Goal: Information Seeking & Learning: Learn about a topic

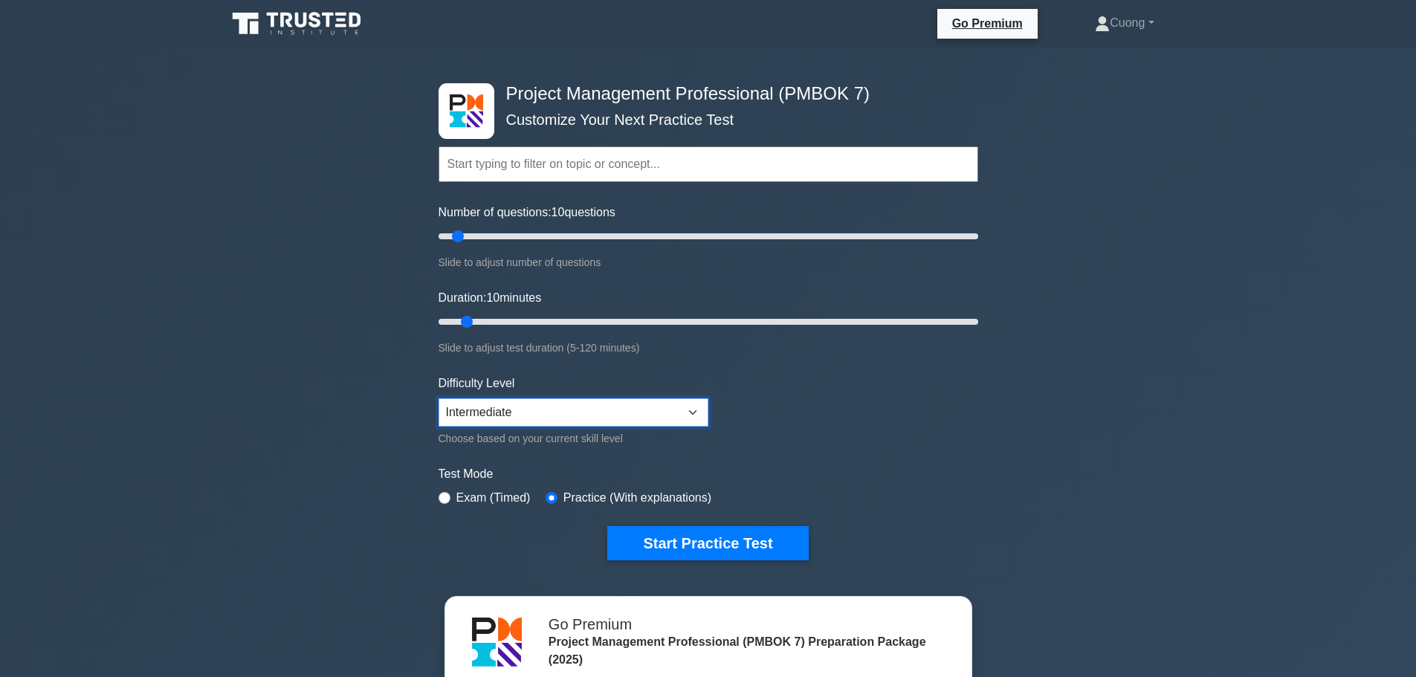
click at [668, 416] on select "Beginner Intermediate Expert" at bounding box center [574, 413] width 270 height 28
select select "expert"
click at [439, 399] on select "Beginner Intermediate Expert" at bounding box center [574, 413] width 270 height 28
click at [735, 172] on input "text" at bounding box center [709, 164] width 540 height 36
click at [555, 173] on input "Collborative project eam environment" at bounding box center [709, 164] width 540 height 36
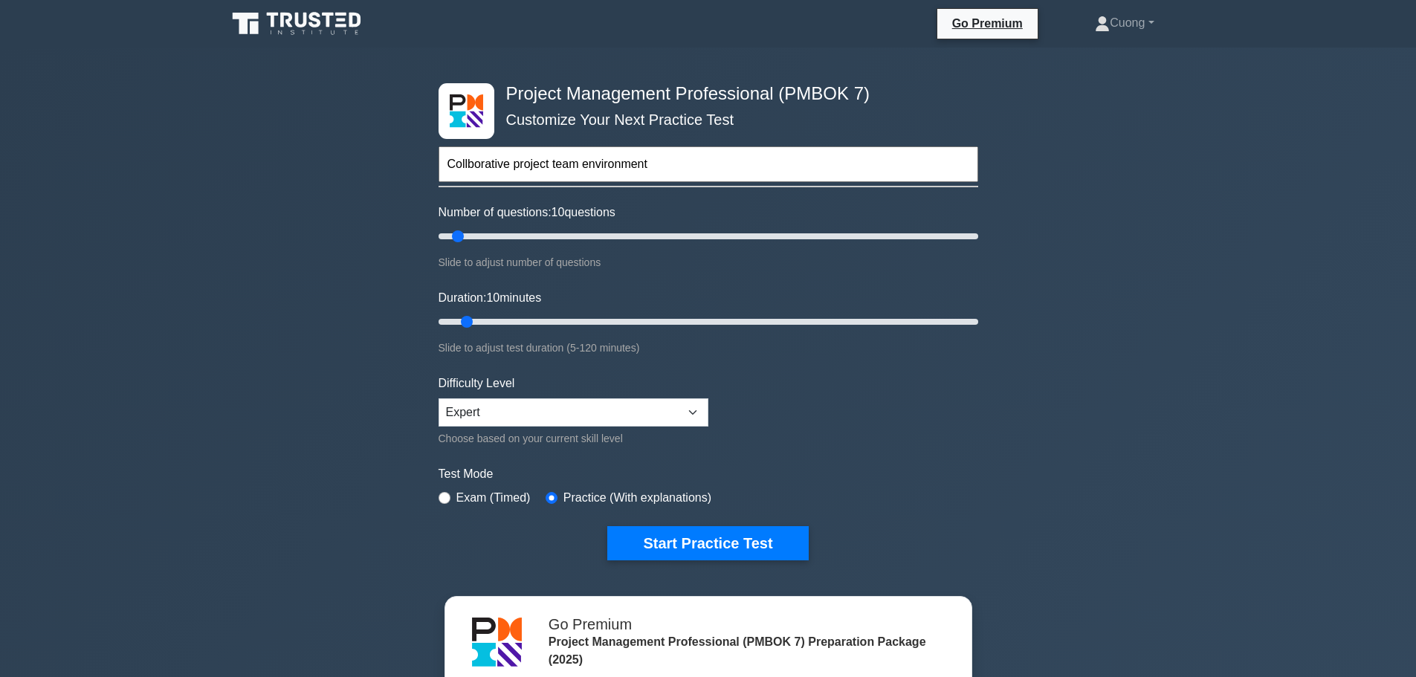
type input "Collborative project team environment"
click at [825, 415] on form "Collborative project team environment Topics The Standard for Project Managemen…" at bounding box center [709, 331] width 540 height 460
click at [692, 164] on input "text" at bounding box center [709, 164] width 540 height 36
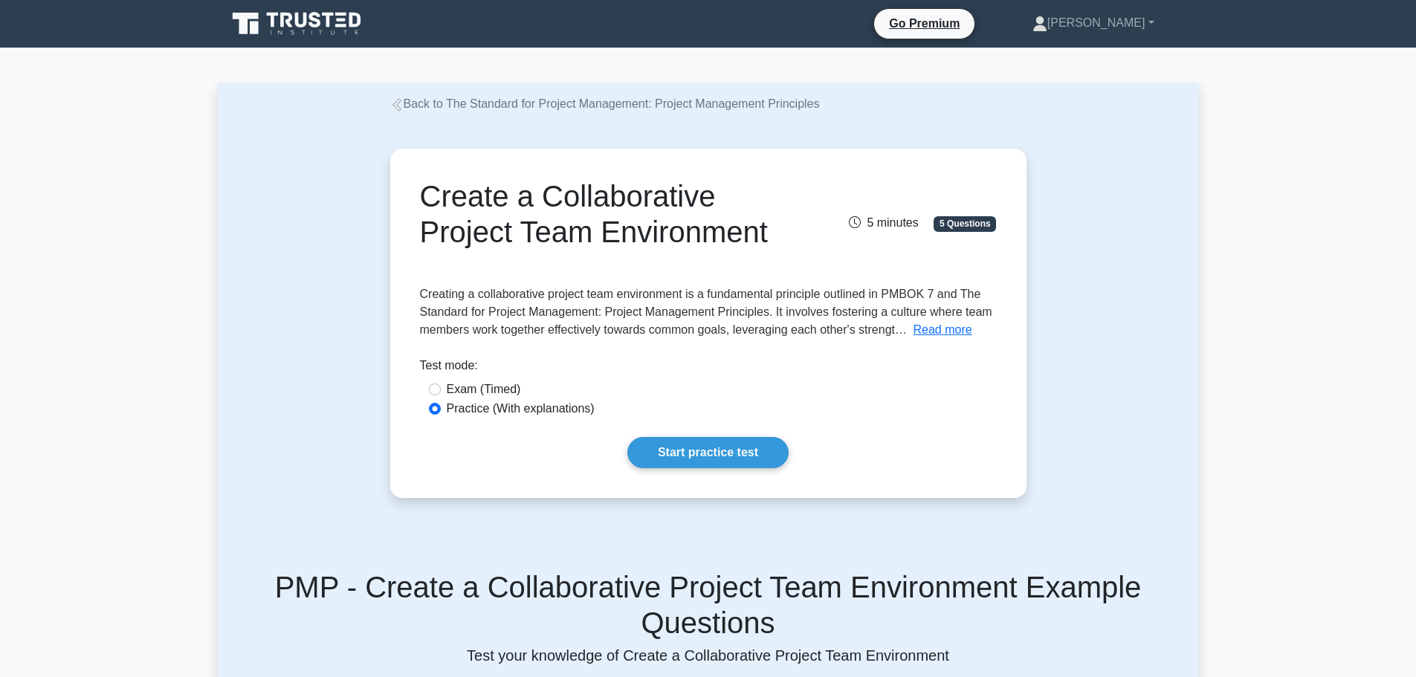
click at [931, 326] on button "Read more" at bounding box center [942, 330] width 59 height 18
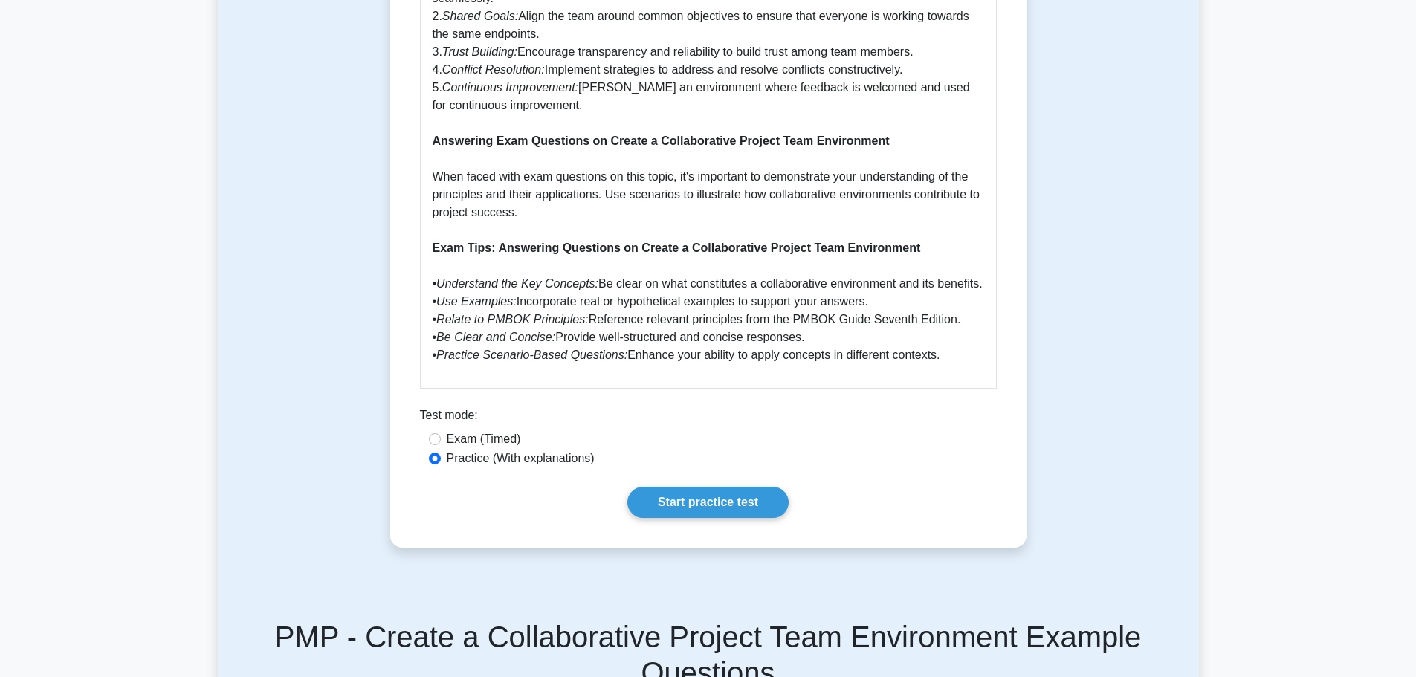
scroll to position [1264, 0]
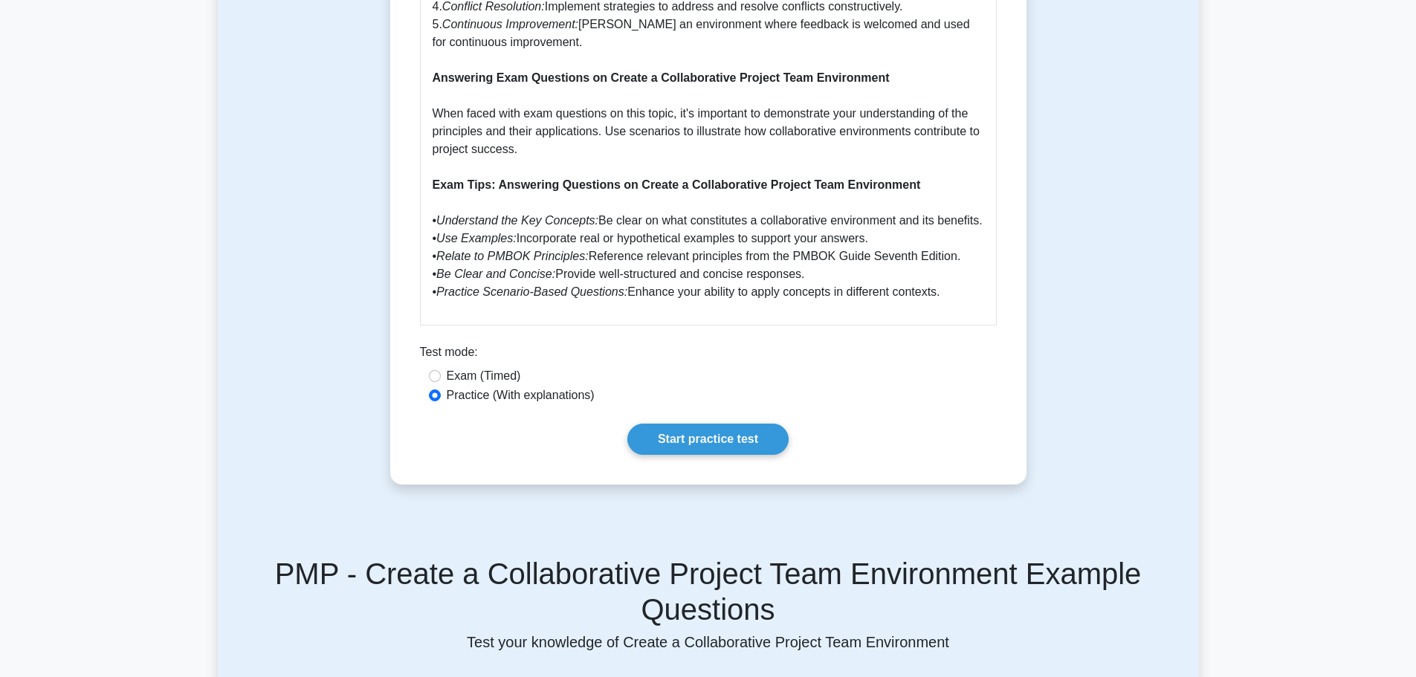
click at [732, 429] on link "Start practice test" at bounding box center [708, 439] width 161 height 31
click at [735, 439] on link "Start practice test" at bounding box center [708, 439] width 161 height 31
click at [718, 442] on link "Start practice test" at bounding box center [708, 439] width 161 height 31
click at [442, 371] on div "Exam (Timed)" at bounding box center [708, 376] width 559 height 18
click at [435, 370] on input "Exam (Timed)" at bounding box center [435, 376] width 12 height 12
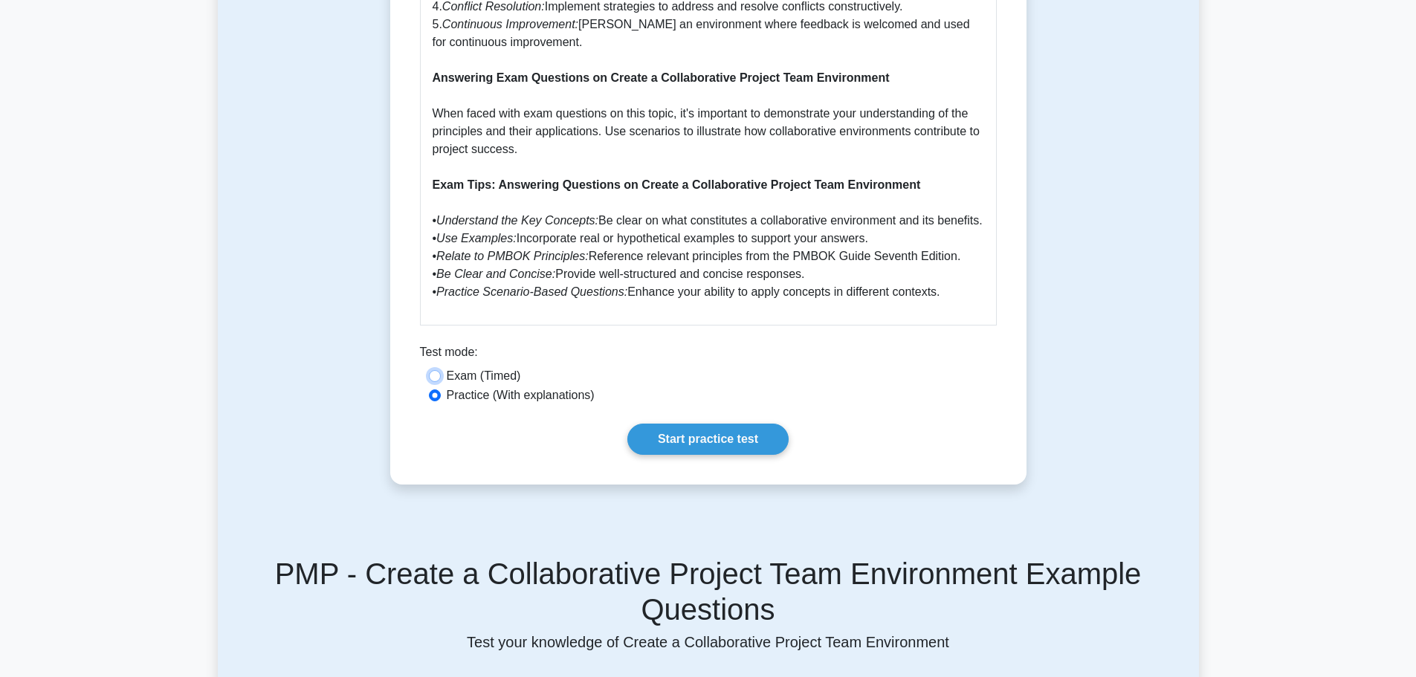
radio input "true"
click at [747, 435] on link "Start practice test" at bounding box center [708, 439] width 161 height 31
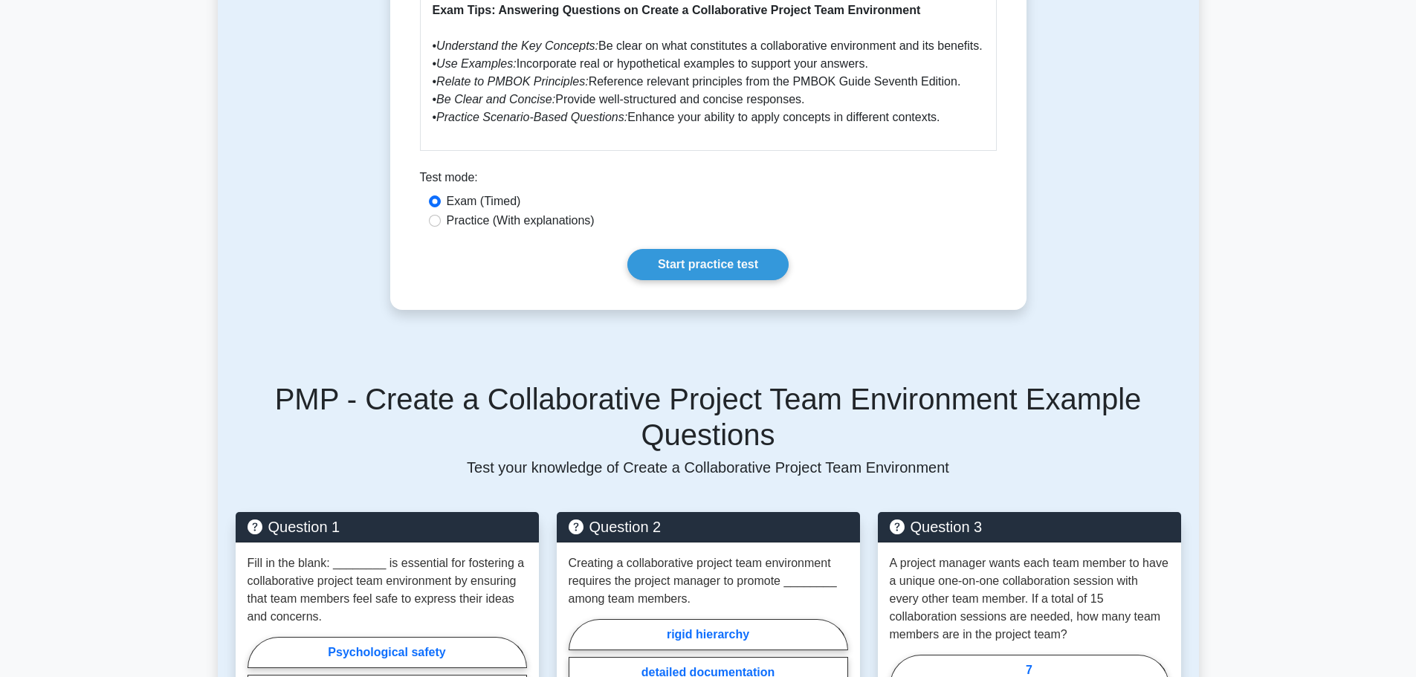
scroll to position [1413, 0]
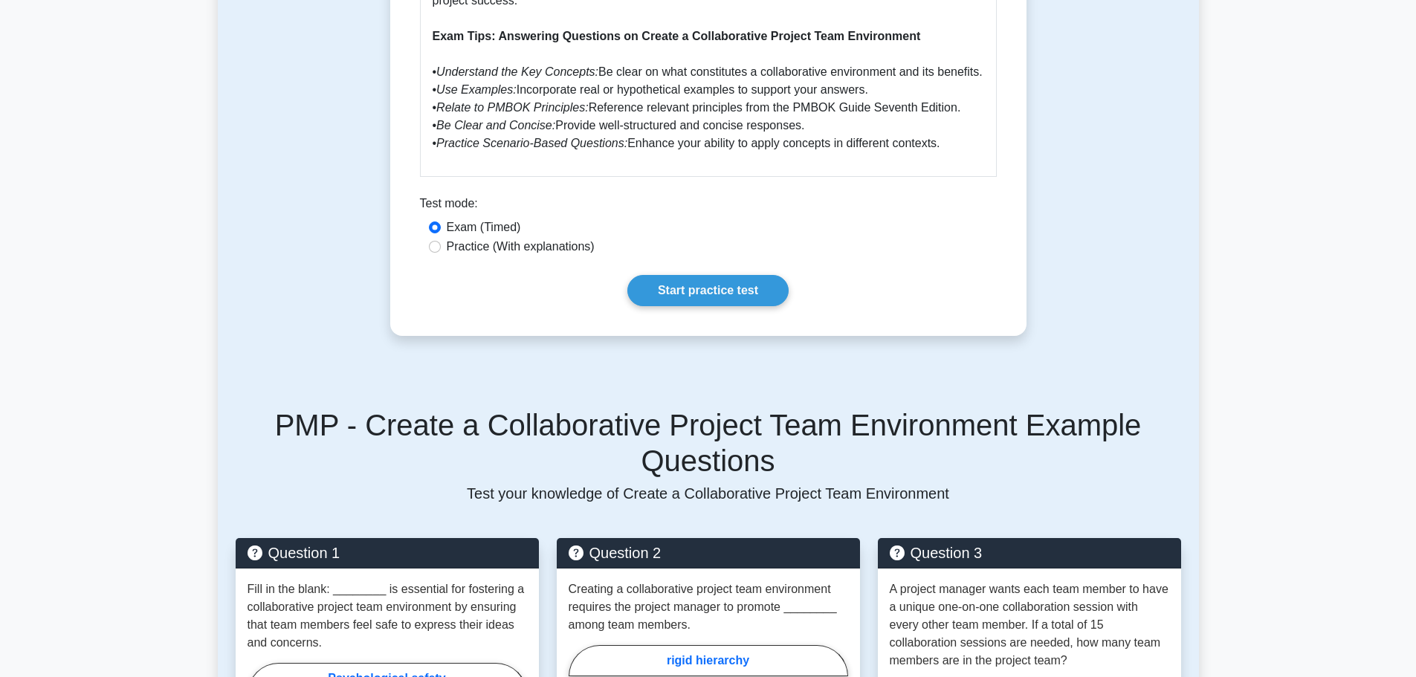
click at [508, 245] on label "Practice (With explanations)" at bounding box center [521, 247] width 148 height 18
click at [441, 245] on input "Practice (With explanations)" at bounding box center [435, 247] width 12 height 12
radio input "true"
click at [743, 293] on link "Start practice test" at bounding box center [708, 290] width 161 height 31
click at [675, 285] on link "Start practice test" at bounding box center [708, 290] width 161 height 31
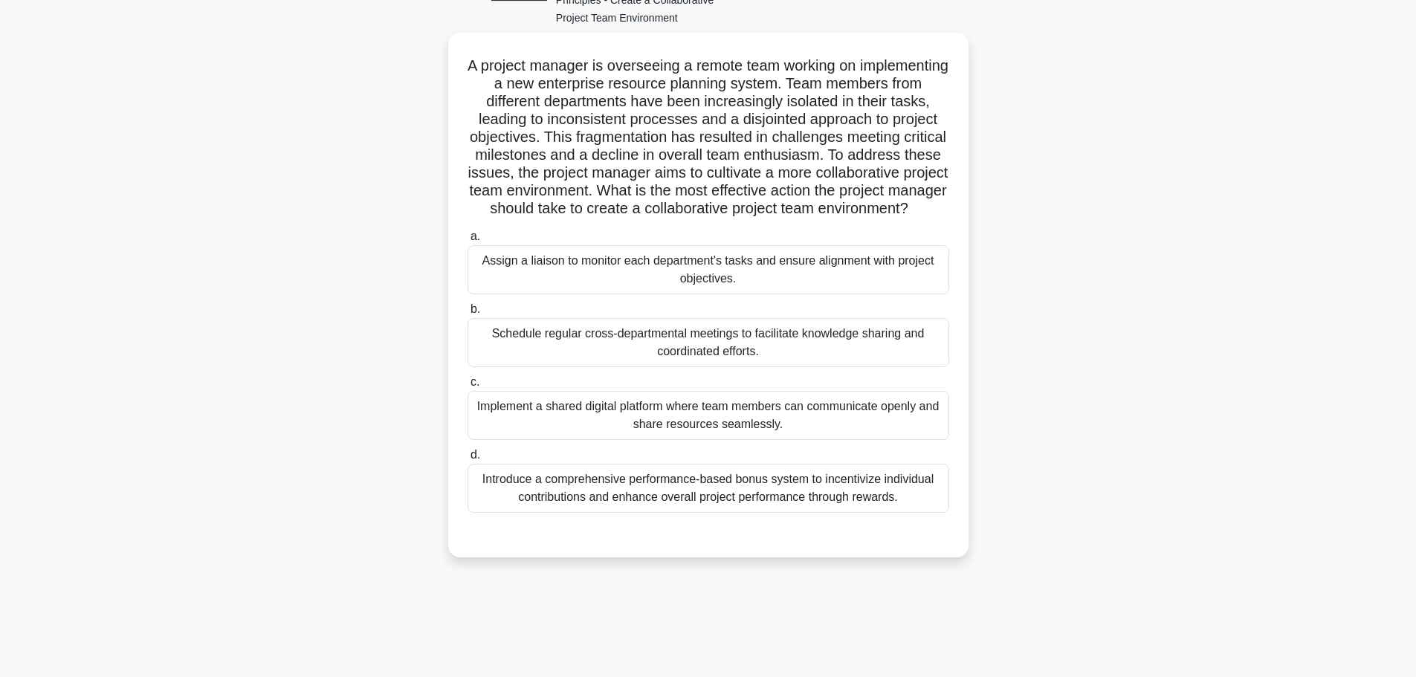
scroll to position [126, 0]
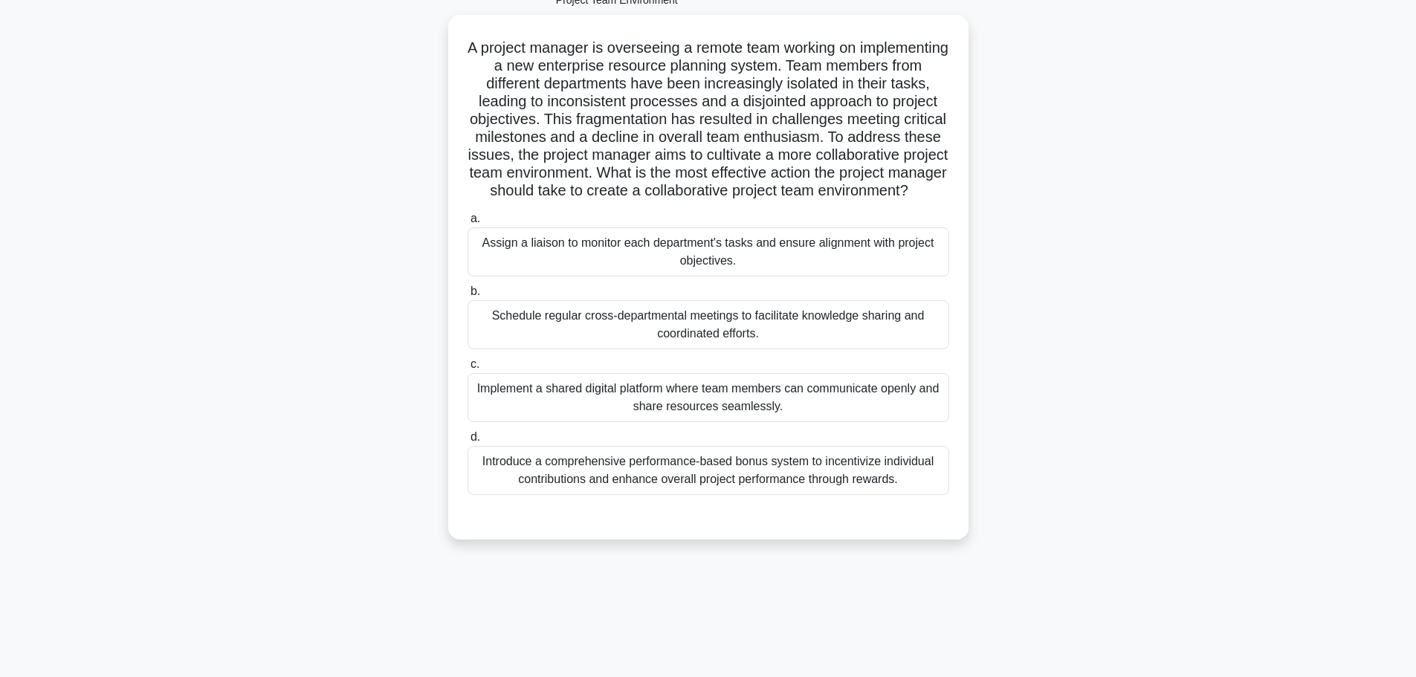
click at [776, 395] on div "Implement a shared digital platform where team members can communicate openly a…" at bounding box center [709, 397] width 482 height 49
click at [468, 370] on input "c. Implement a shared digital platform where team members can communicate openl…" at bounding box center [468, 365] width 0 height 10
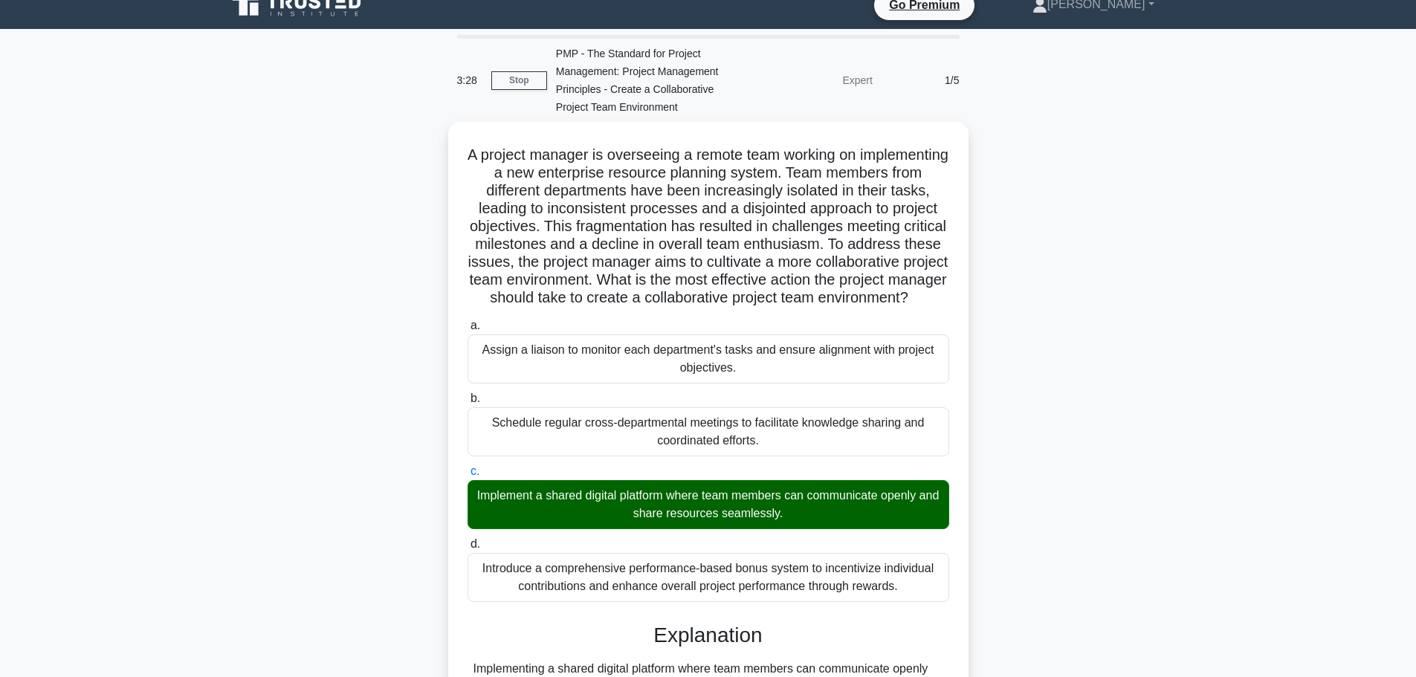
scroll to position [0, 0]
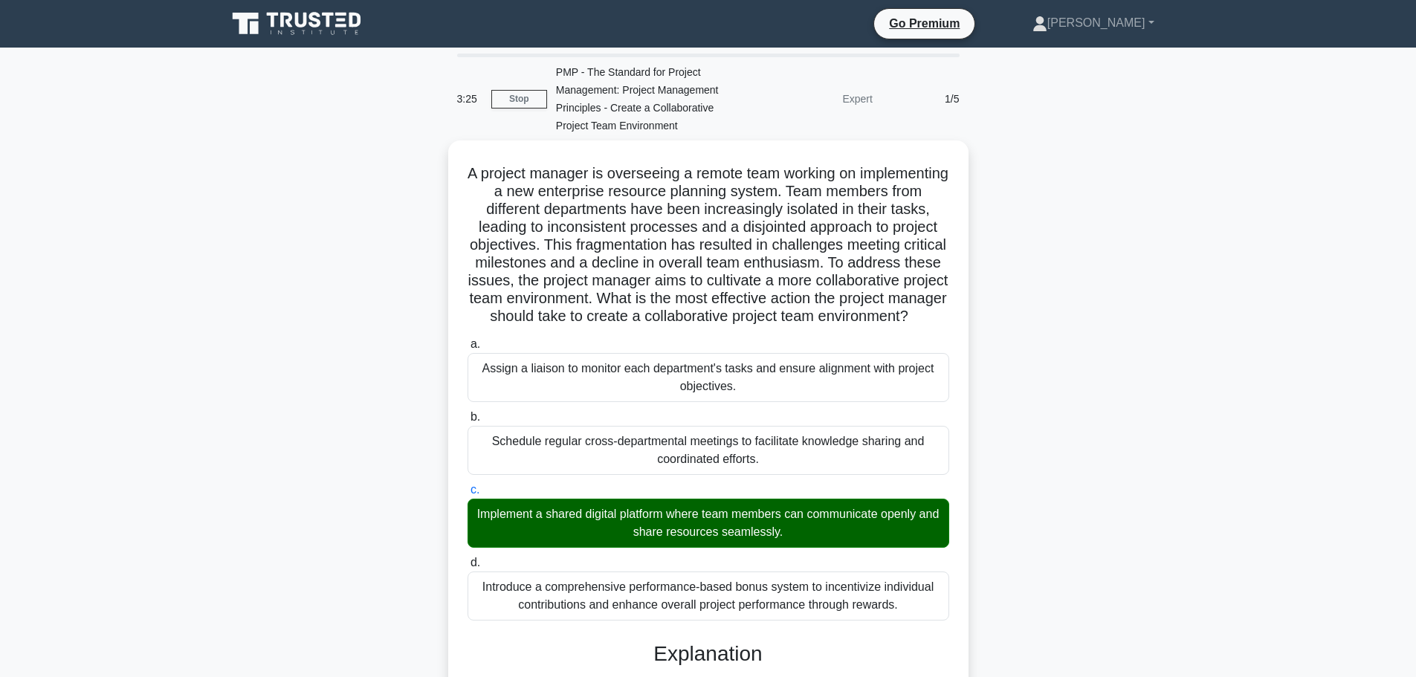
drag, startPoint x: 793, startPoint y: 341, endPoint x: 488, endPoint y: 163, distance: 353.5
click at [488, 164] on h5 "A project manager is overseeing a remote team working on implementing a new ent…" at bounding box center [708, 245] width 485 height 162
copy h5 "A project manager is overseeing a remote team working on implementing a new ent…"
drag, startPoint x: 772, startPoint y: 328, endPoint x: 781, endPoint y: 330, distance: 9.9
click at [909, 326] on icon ".spinner_0XTQ{transform-origin:center;animation:spinner_y6GP .75s linear infini…" at bounding box center [918, 318] width 18 height 18
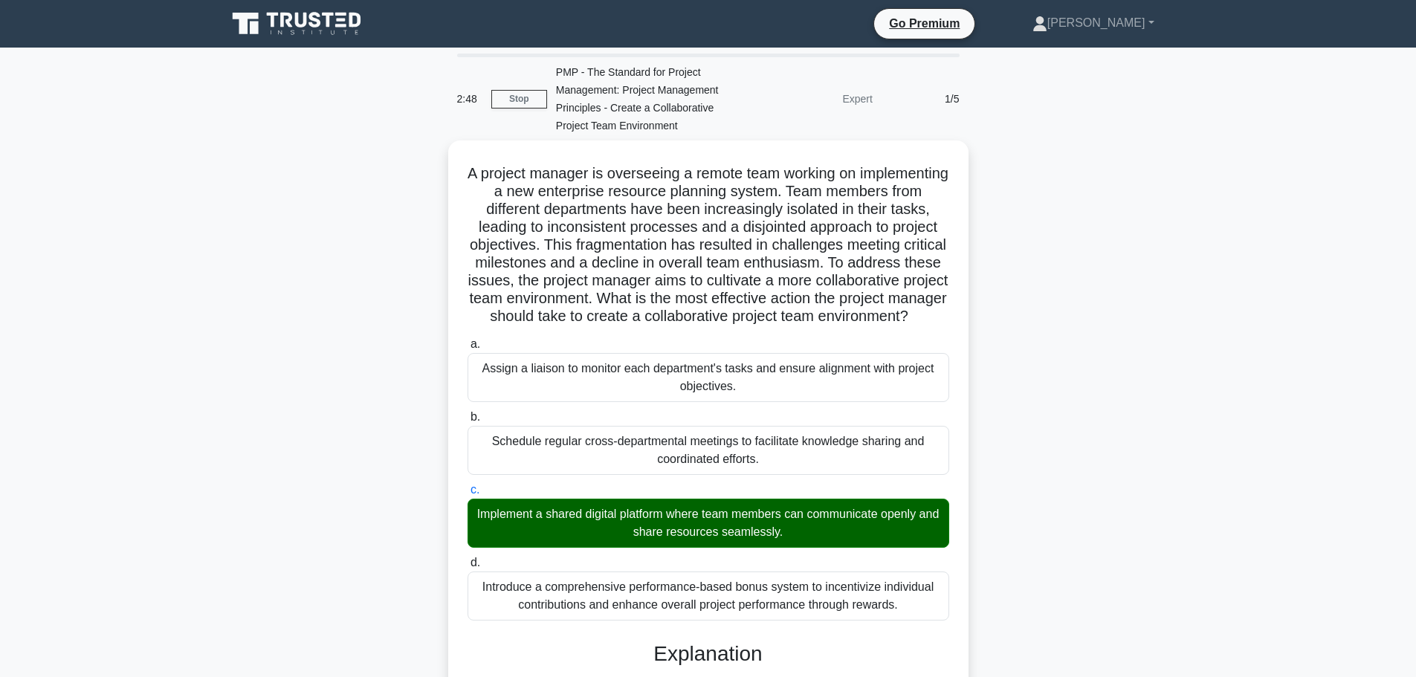
drag, startPoint x: 791, startPoint y: 334, endPoint x: 471, endPoint y: 178, distance: 356.5
click at [471, 178] on h5 "A project manager is overseeing a remote team working on implementing a new ent…" at bounding box center [708, 245] width 485 height 162
copy h5 "A project manager is overseeing a remote team working on implementing a new ent…"
drag, startPoint x: 470, startPoint y: 361, endPoint x: 925, endPoint y: 628, distance: 527.6
click at [925, 624] on div "a. Assign a liaison to monitor each department's tasks and ensure alignment wit…" at bounding box center [709, 477] width 500 height 291
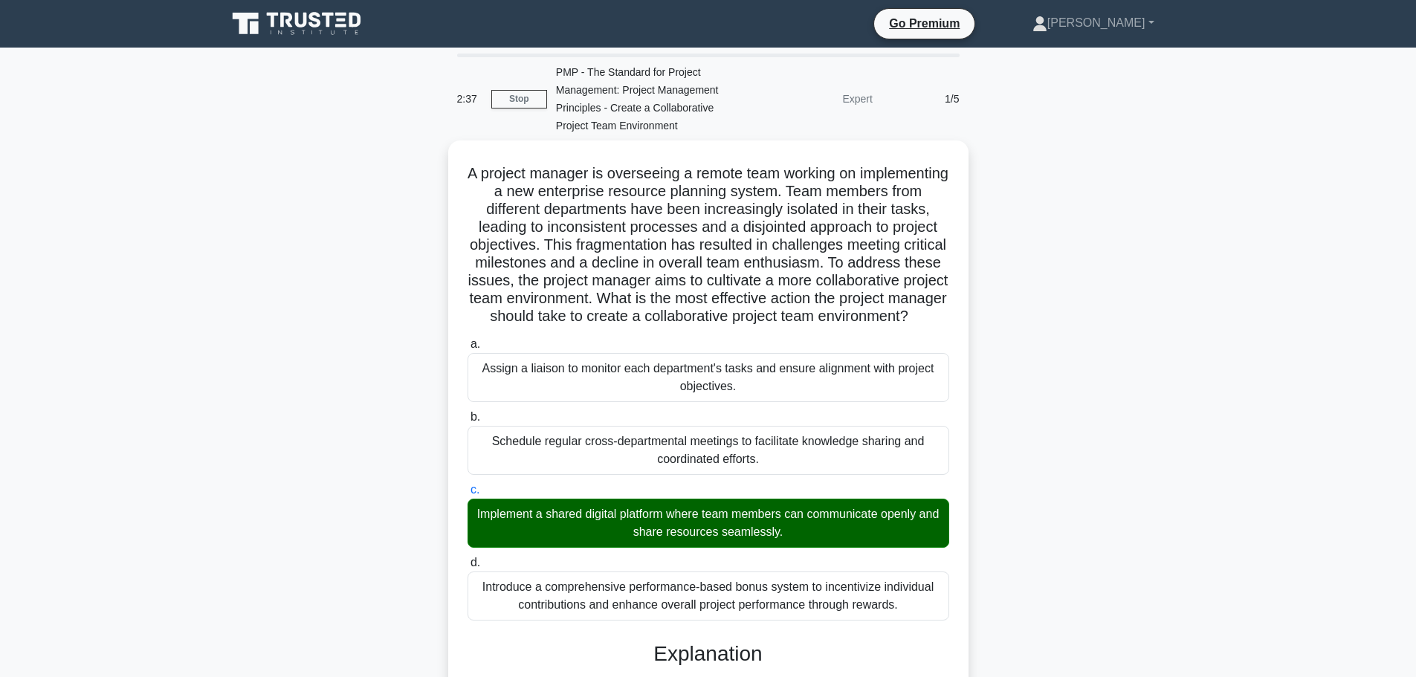
copy div "a. Assign a liaison to monitor each department's tasks and ensure alignment wit…"
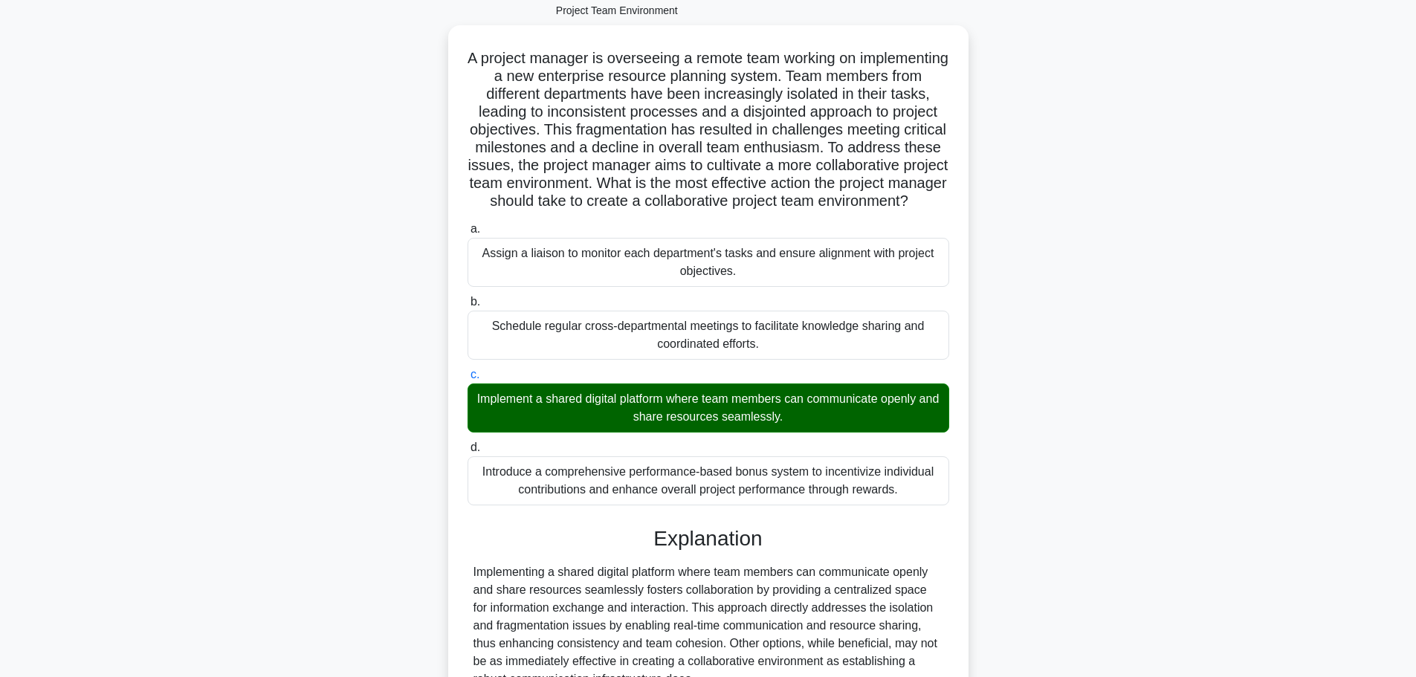
scroll to position [276, 0]
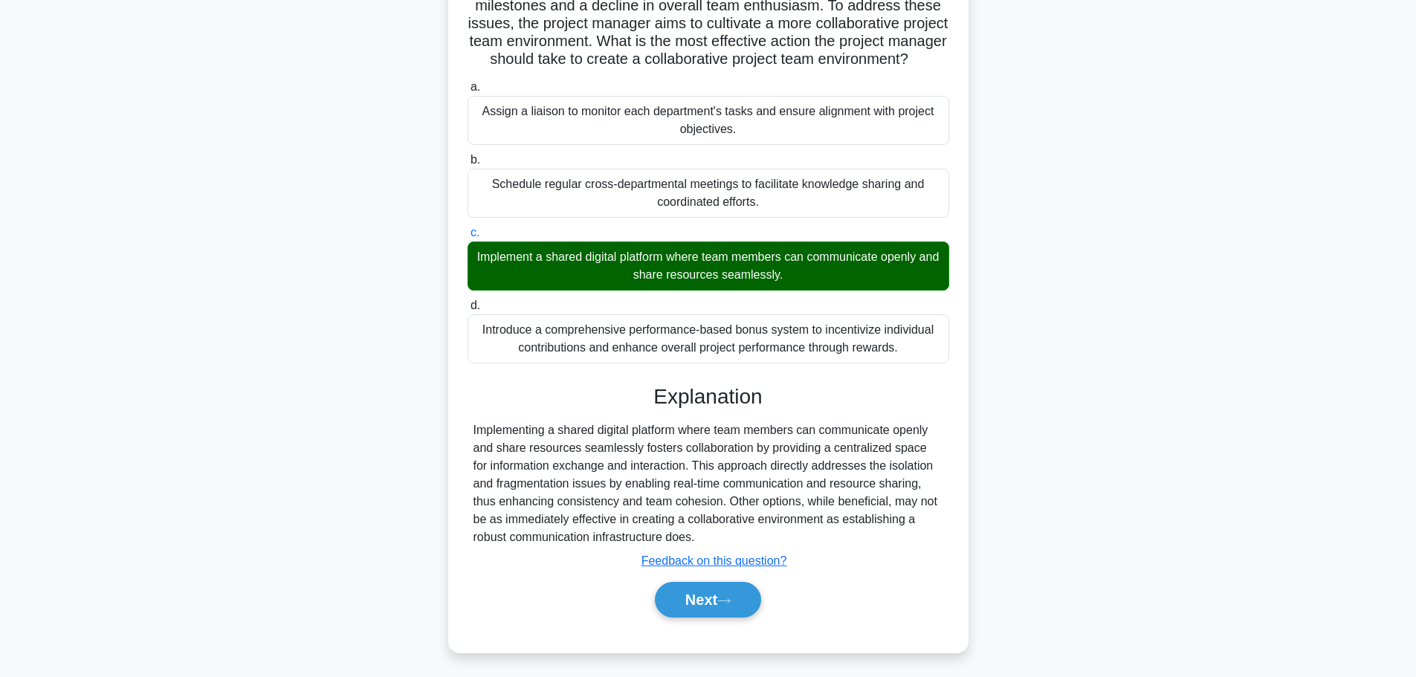
drag, startPoint x: 470, startPoint y: 423, endPoint x: 703, endPoint y: 530, distance: 256.2
click at [703, 530] on div "Implementing a shared digital platform where team members can communicate openl…" at bounding box center [709, 484] width 482 height 125
copy div "Implementing a shared digital platform where team members can communicate openl…"
click at [696, 585] on button "Next" at bounding box center [708, 600] width 106 height 36
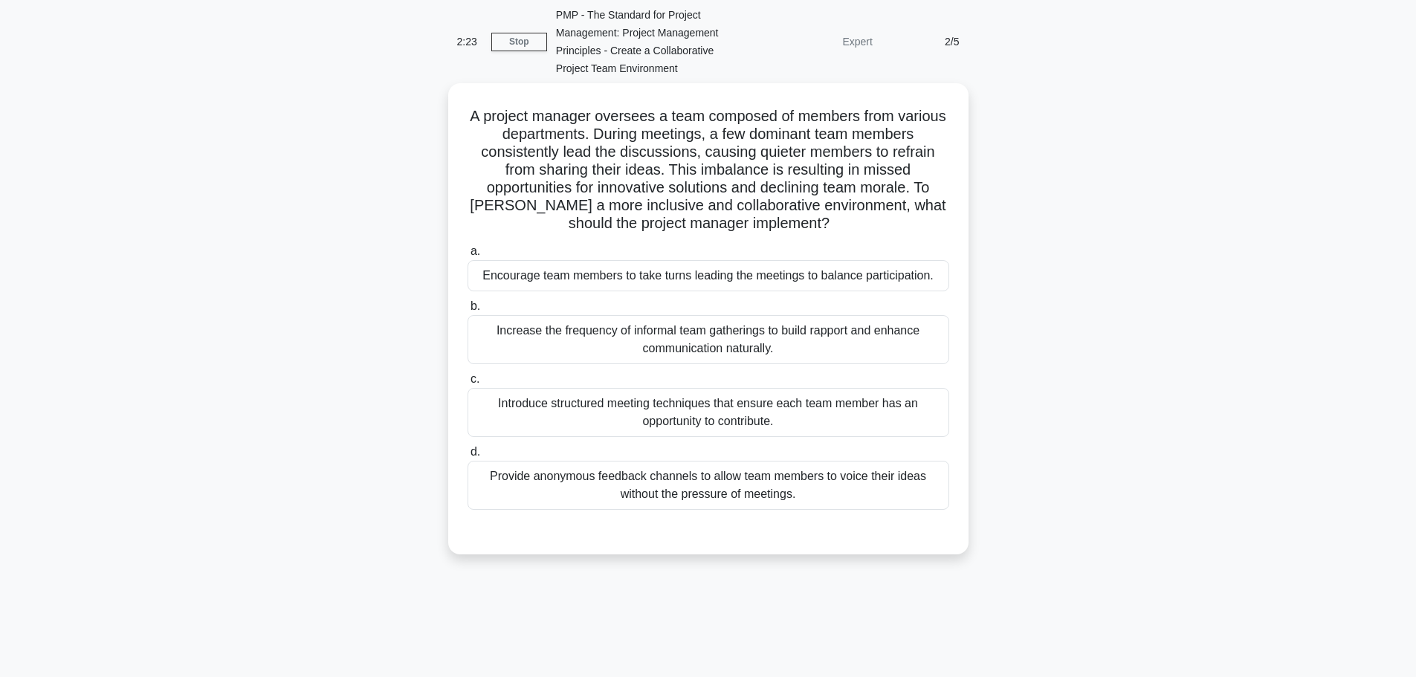
scroll to position [0, 0]
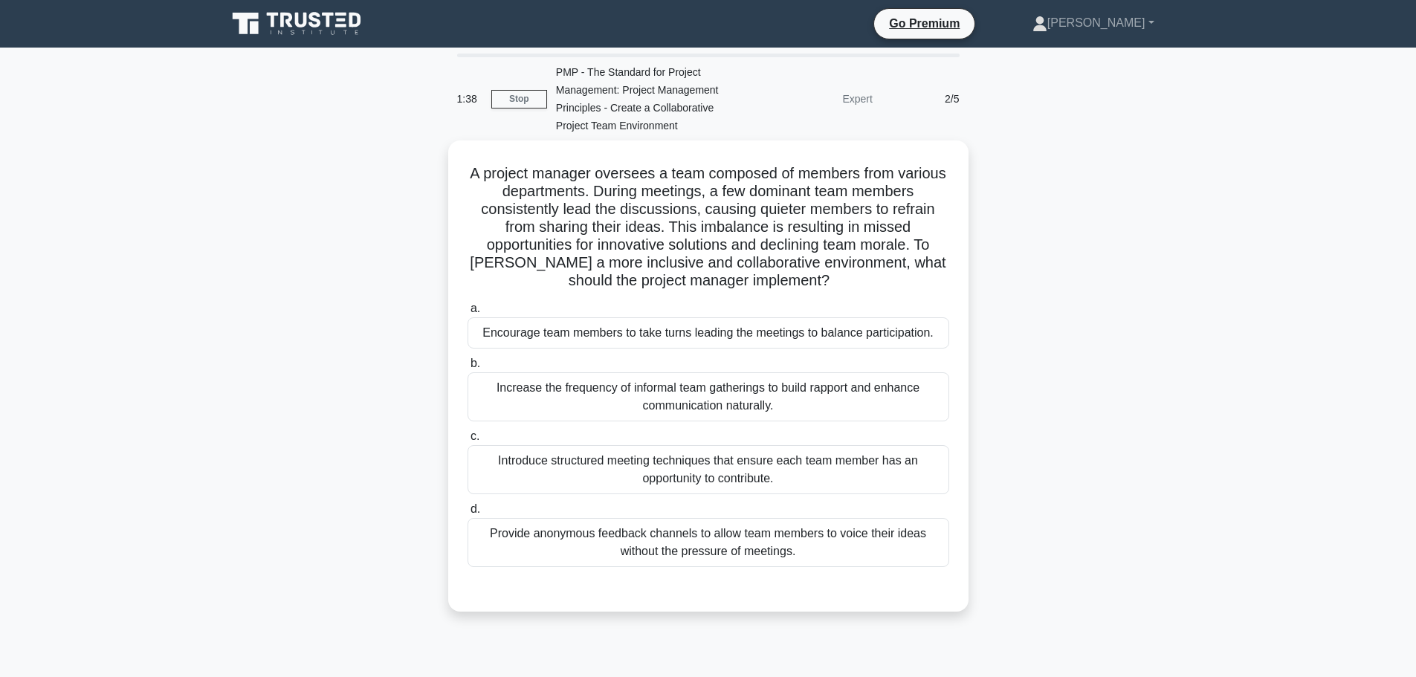
click at [792, 332] on div "Encourage team members to take turns leading the meetings to balance participat…" at bounding box center [709, 332] width 482 height 31
click at [468, 314] on input "a. Encourage team members to take turns leading the meetings to balance partici…" at bounding box center [468, 309] width 0 height 10
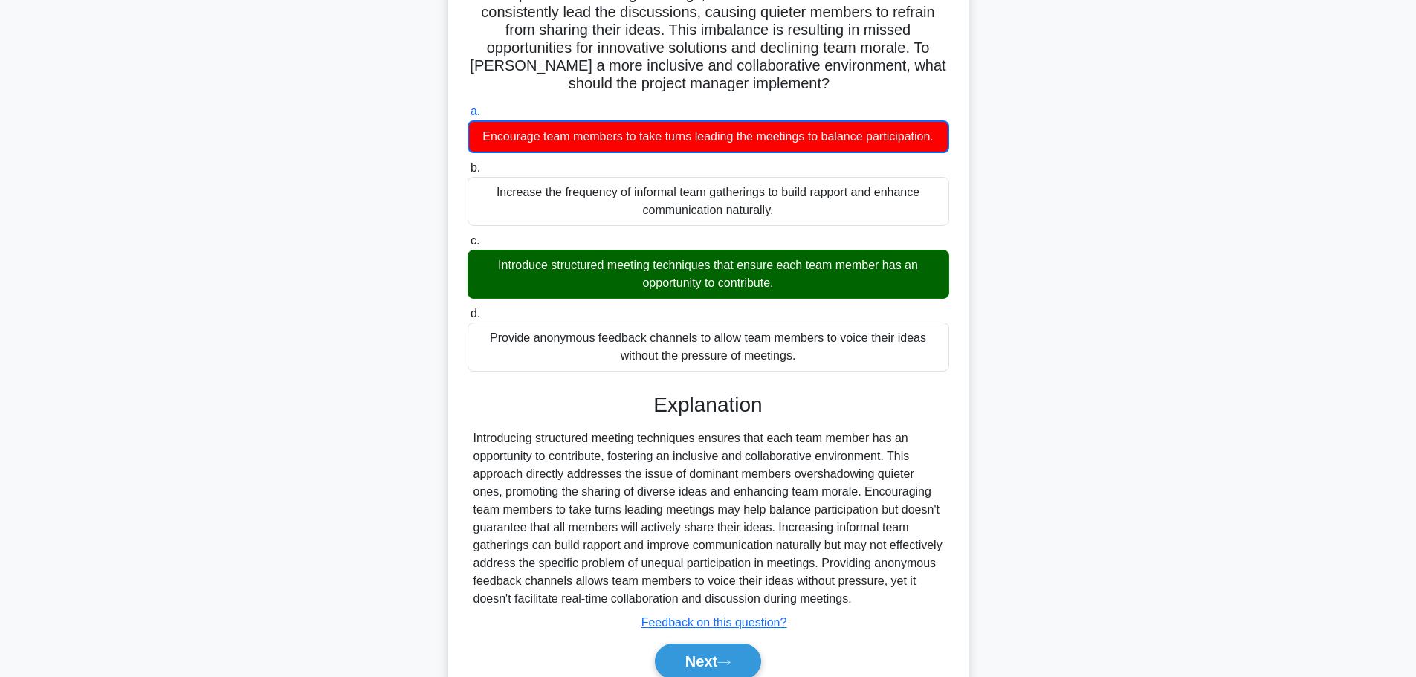
scroll to position [223, 0]
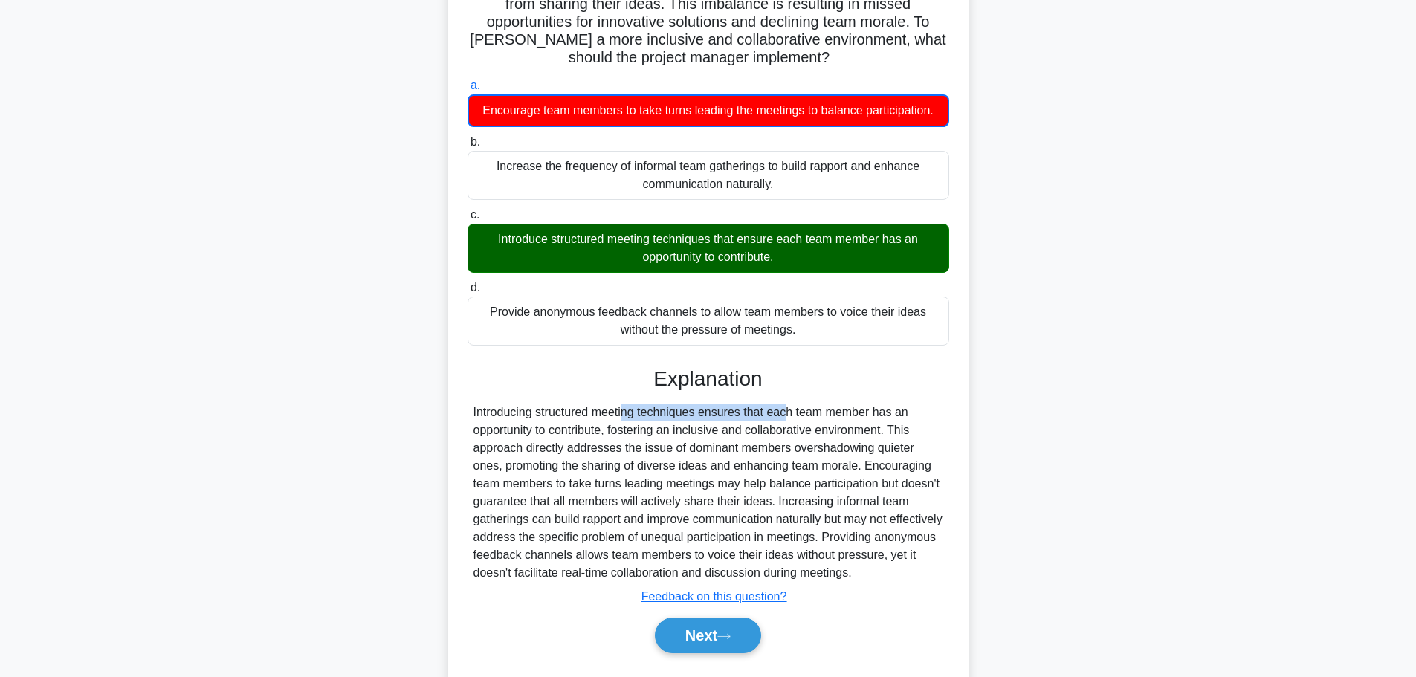
drag, startPoint x: 697, startPoint y: 410, endPoint x: 535, endPoint y: 410, distance: 162.1
click at [535, 410] on div "Introducing structured meeting techniques ensures that each team member has an …" at bounding box center [709, 493] width 470 height 178
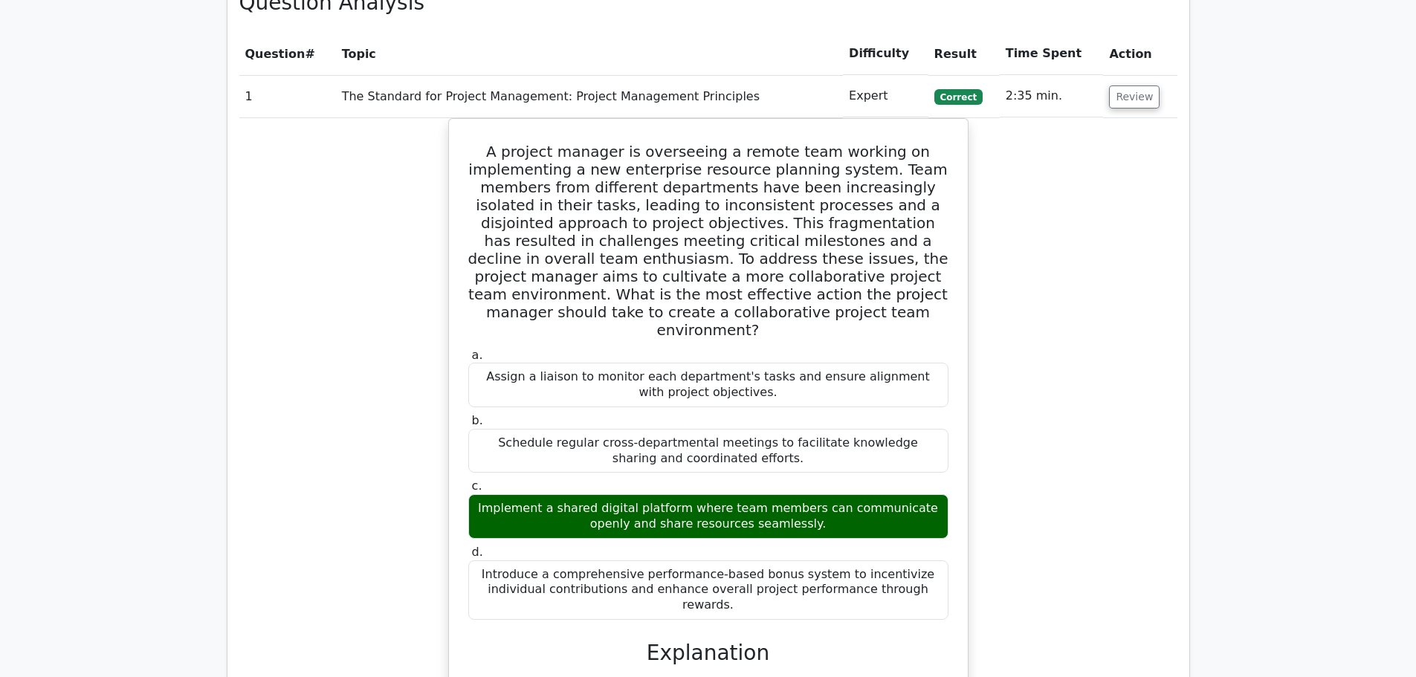
scroll to position [744, 0]
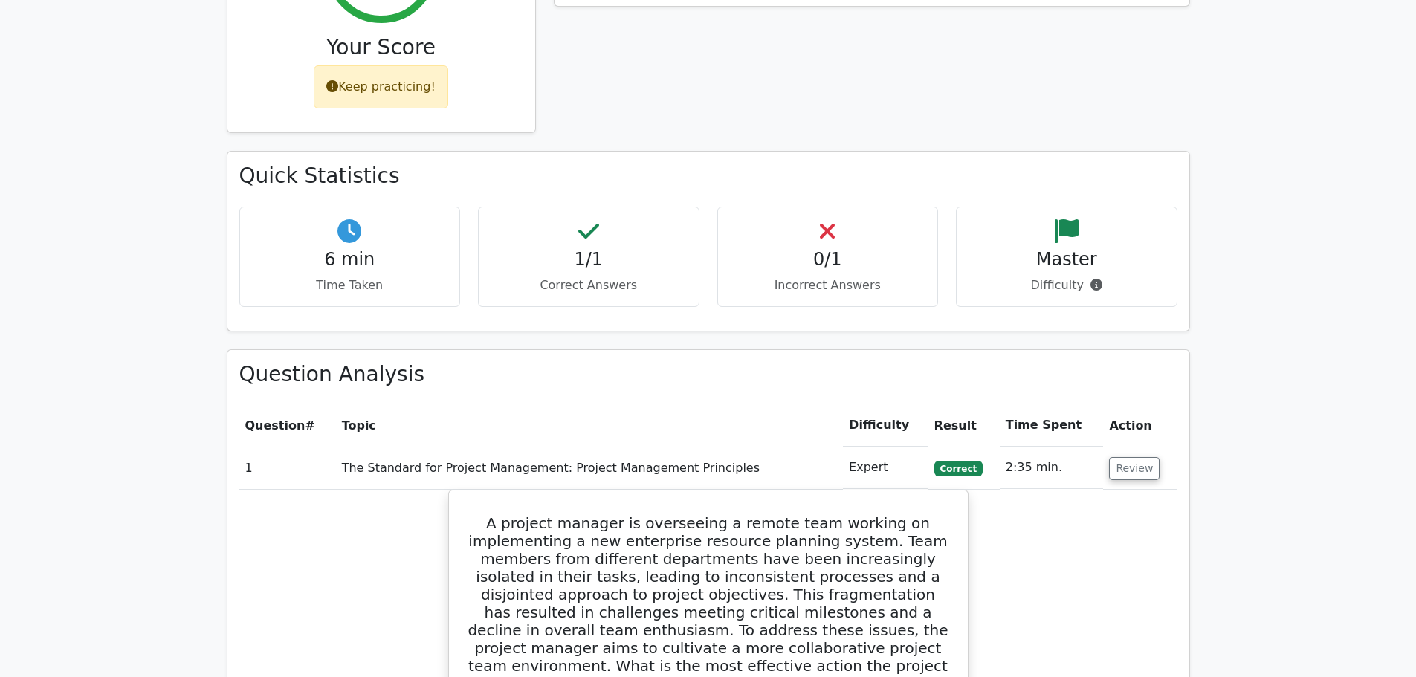
click at [862, 277] on p "Incorrect Answers" at bounding box center [828, 286] width 196 height 18
click at [852, 277] on p "Incorrect Answers" at bounding box center [828, 286] width 196 height 18
click at [844, 277] on p "Incorrect Answers" at bounding box center [828, 286] width 196 height 18
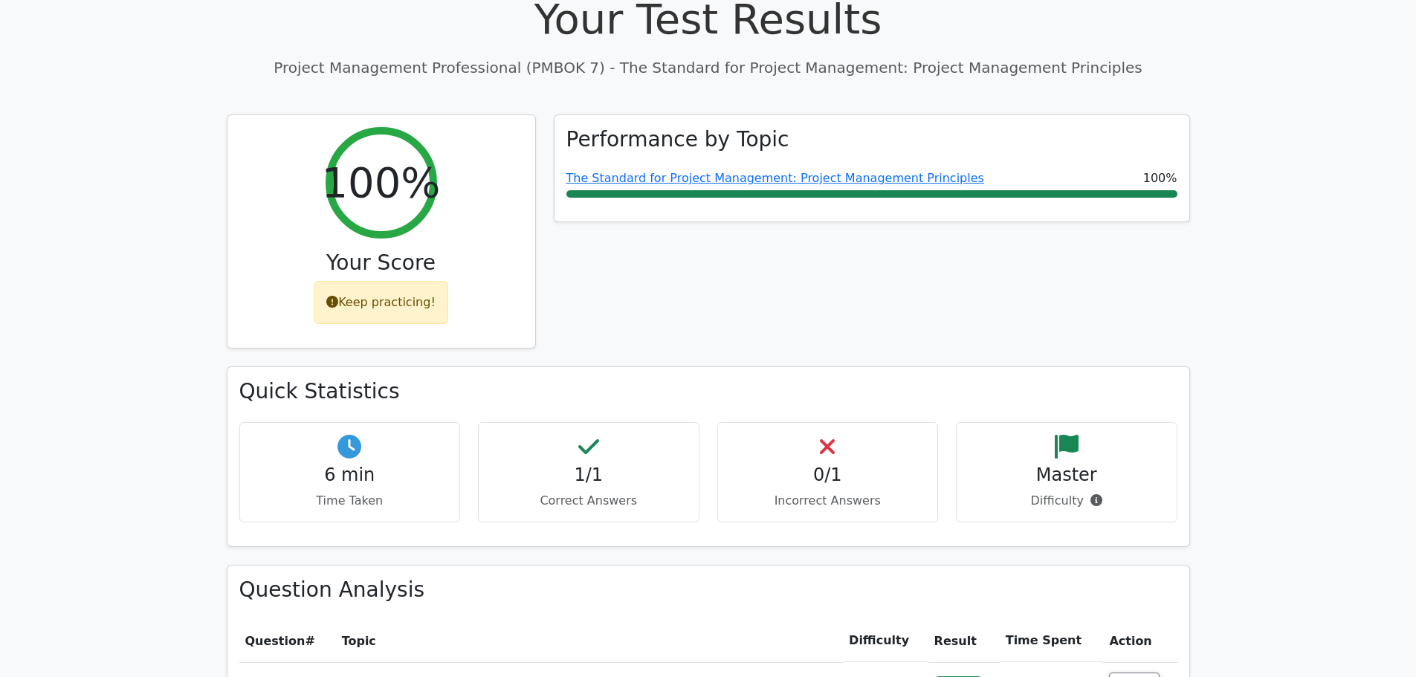
scroll to position [446, 0]
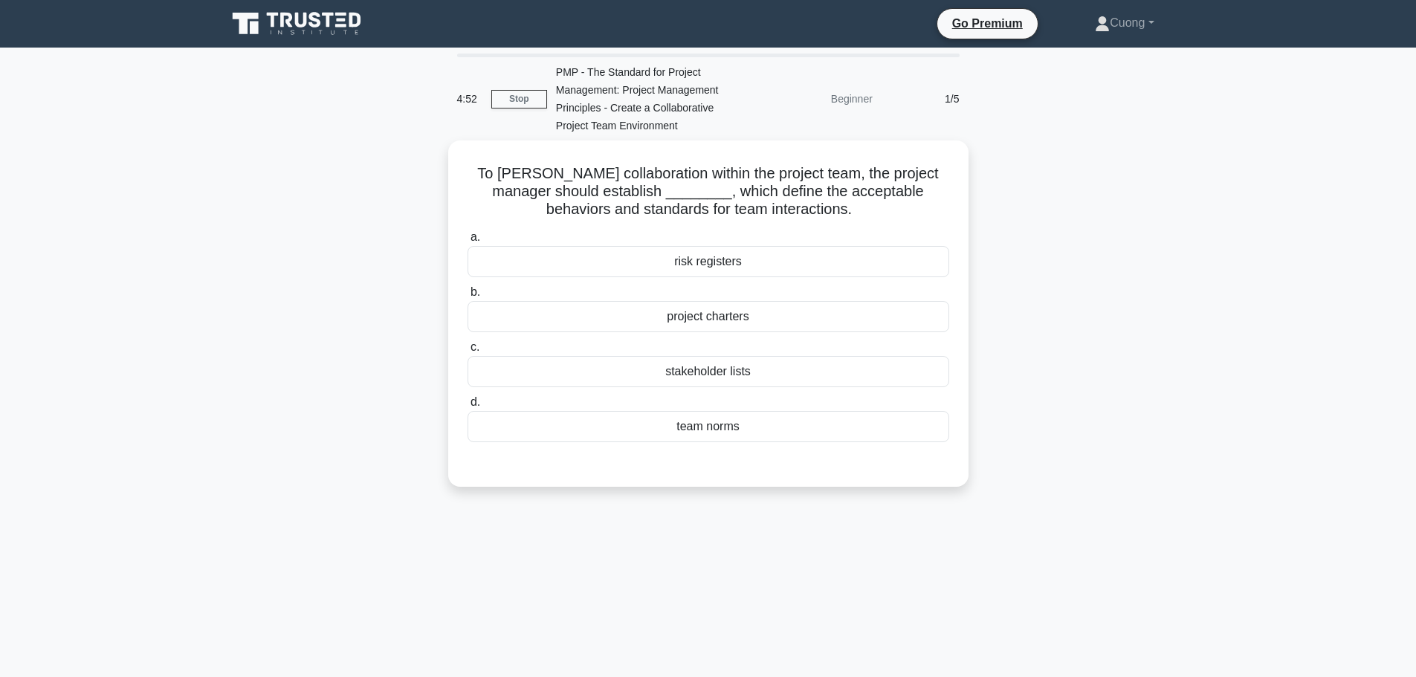
click at [774, 431] on div "team norms" at bounding box center [709, 426] width 482 height 31
click at [468, 407] on input "d. team norms" at bounding box center [468, 403] width 0 height 10
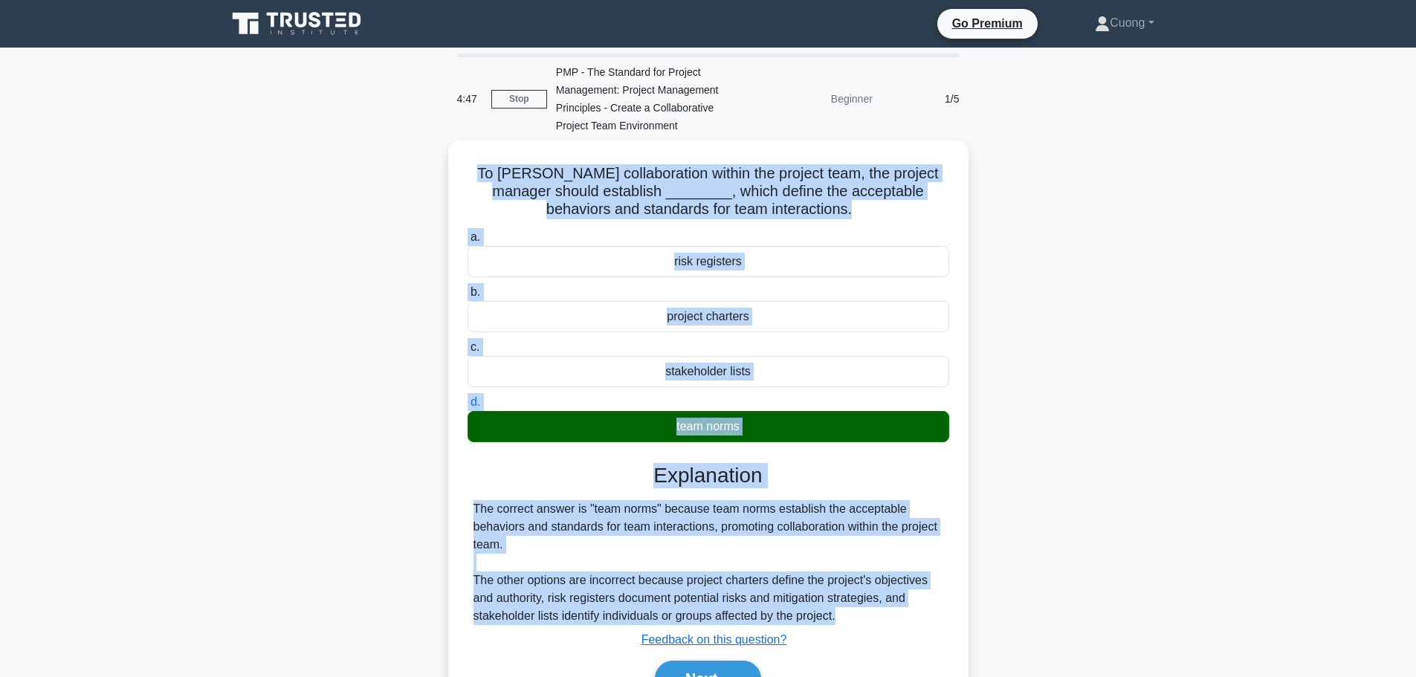
drag, startPoint x: 475, startPoint y: 164, endPoint x: 848, endPoint y: 616, distance: 585.2
click at [848, 616] on div "To foster collaboration within the project team, the project manager should est…" at bounding box center [708, 435] width 509 height 579
click at [1014, 373] on div "To foster collaboration within the project team, the project manager should est…" at bounding box center [708, 445] width 981 height 609
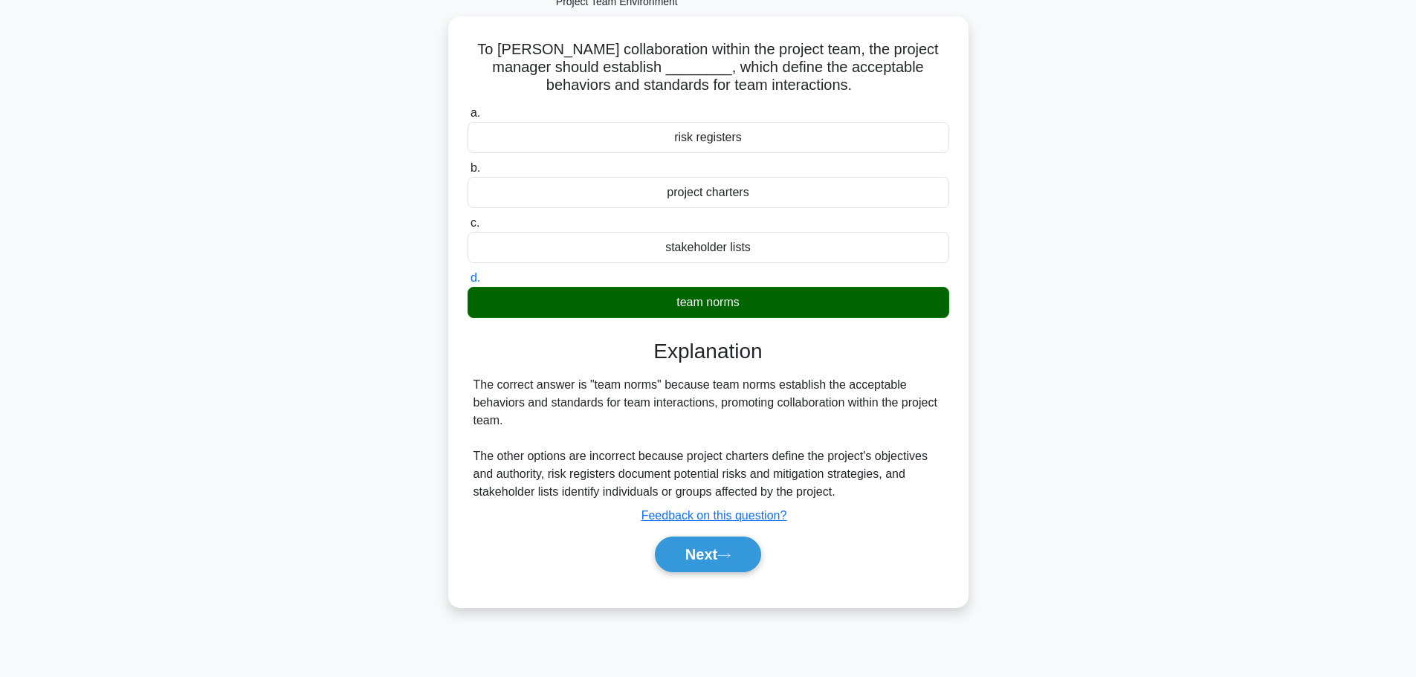
scroll to position [126, 0]
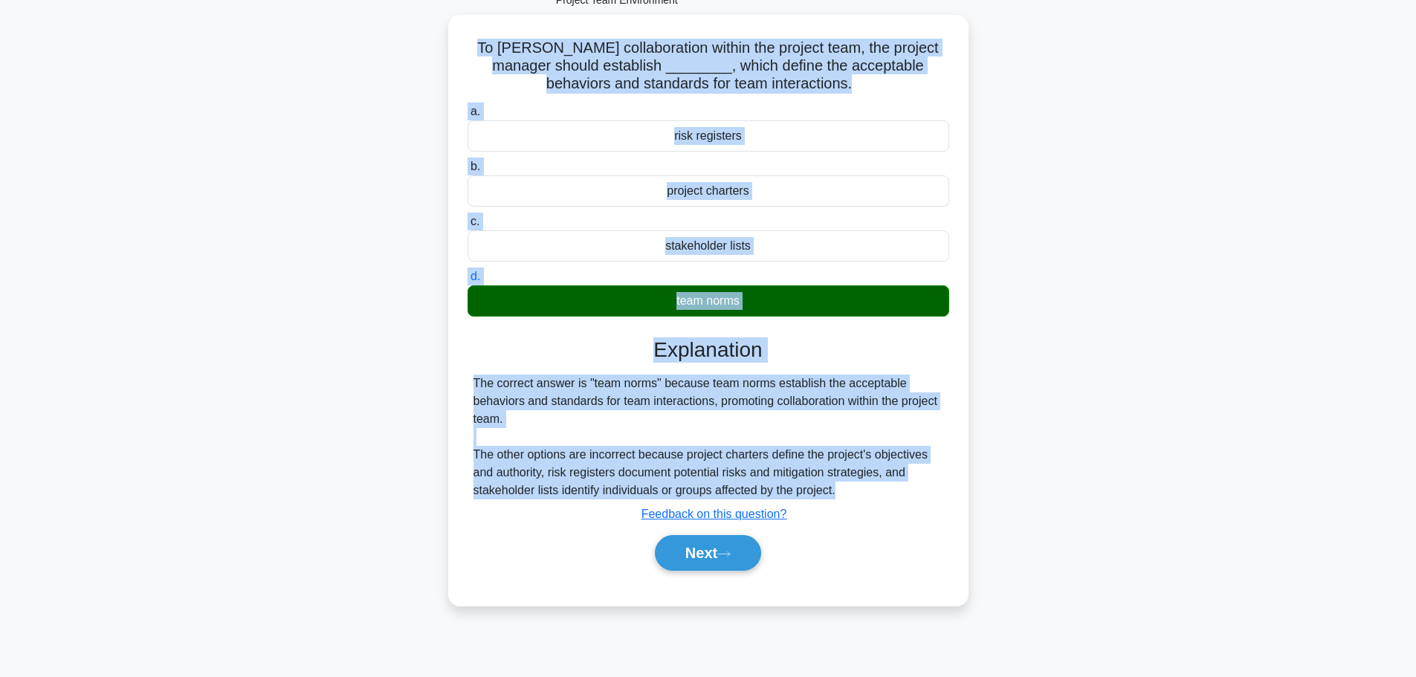
drag, startPoint x: 877, startPoint y: 489, endPoint x: 477, endPoint y: 47, distance: 596.9
click at [477, 47] on div "To foster collaboration within the project team, the project manager should est…" at bounding box center [708, 310] width 509 height 579
copy div "To foster collaboration within the project team, the project manager should est…"
click at [710, 549] on button "Next" at bounding box center [708, 553] width 106 height 36
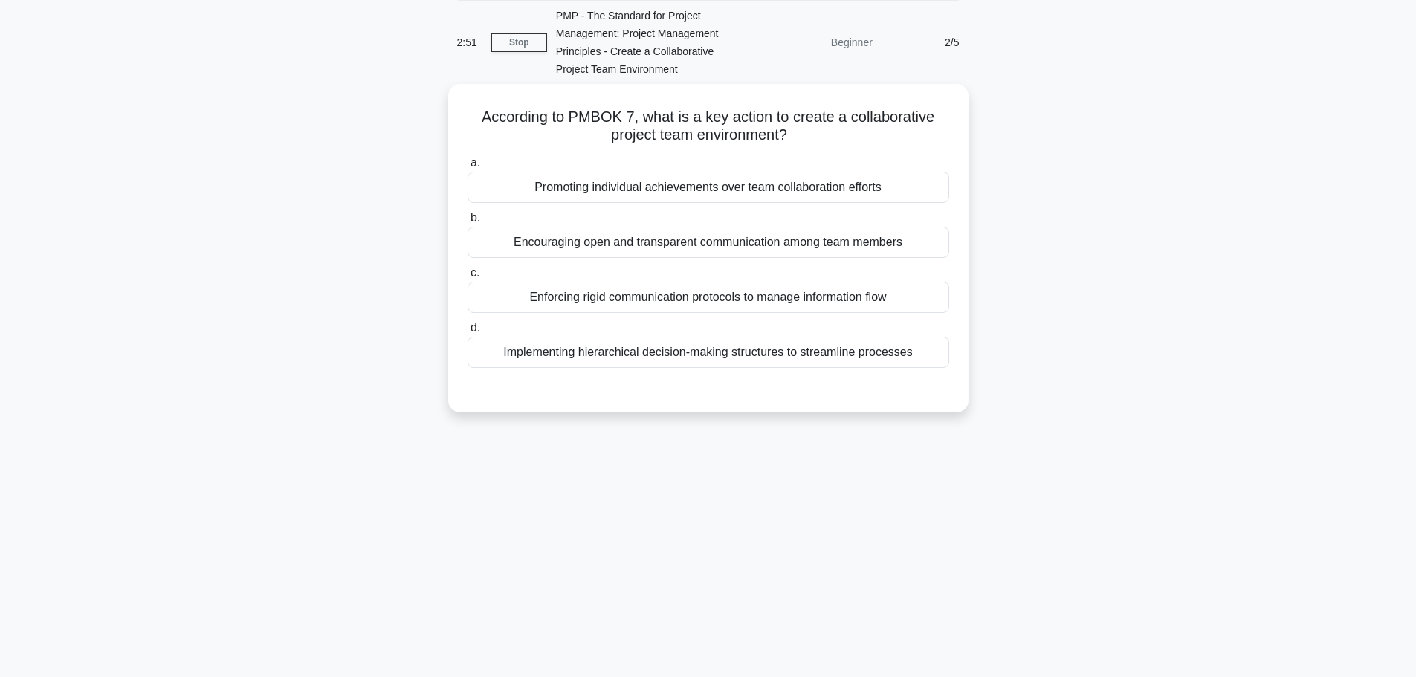
scroll to position [0, 0]
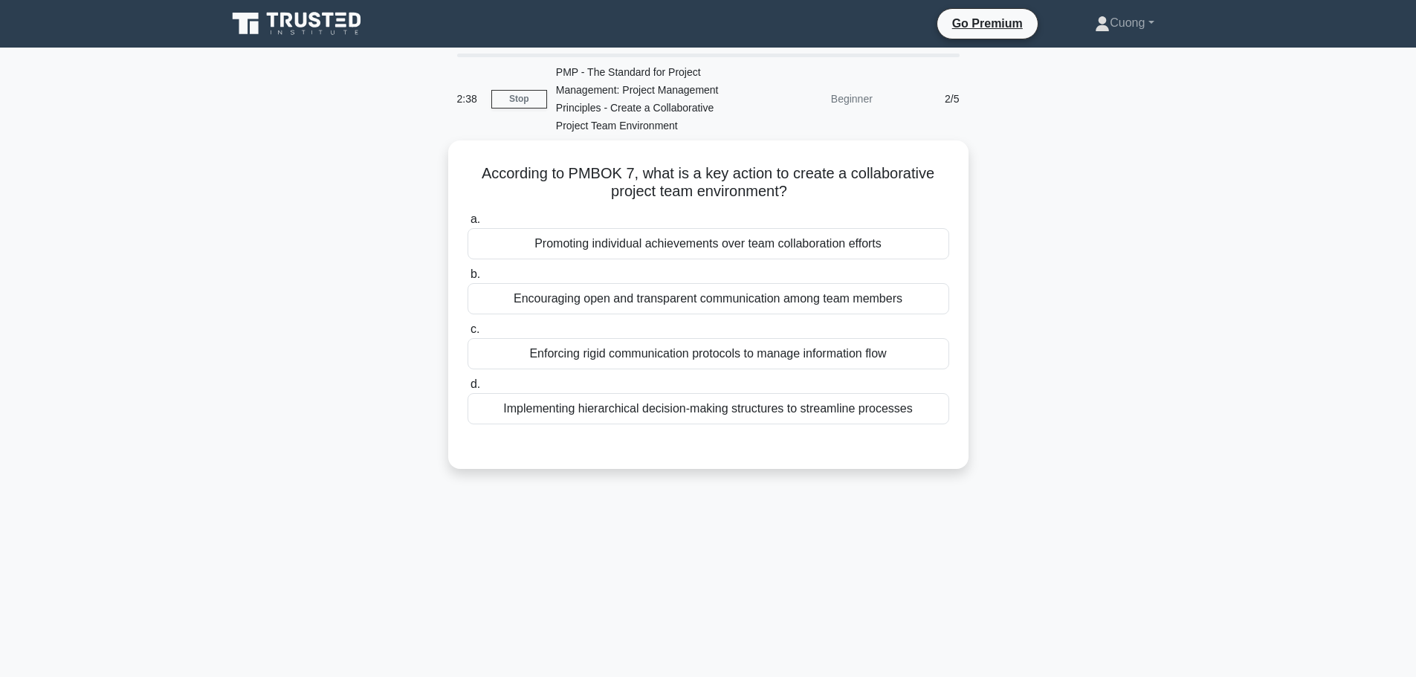
click at [686, 303] on div "Encouraging open and transparent communication among team members" at bounding box center [709, 298] width 482 height 31
click at [468, 280] on input "b. Encouraging open and transparent communication among team members" at bounding box center [468, 275] width 0 height 10
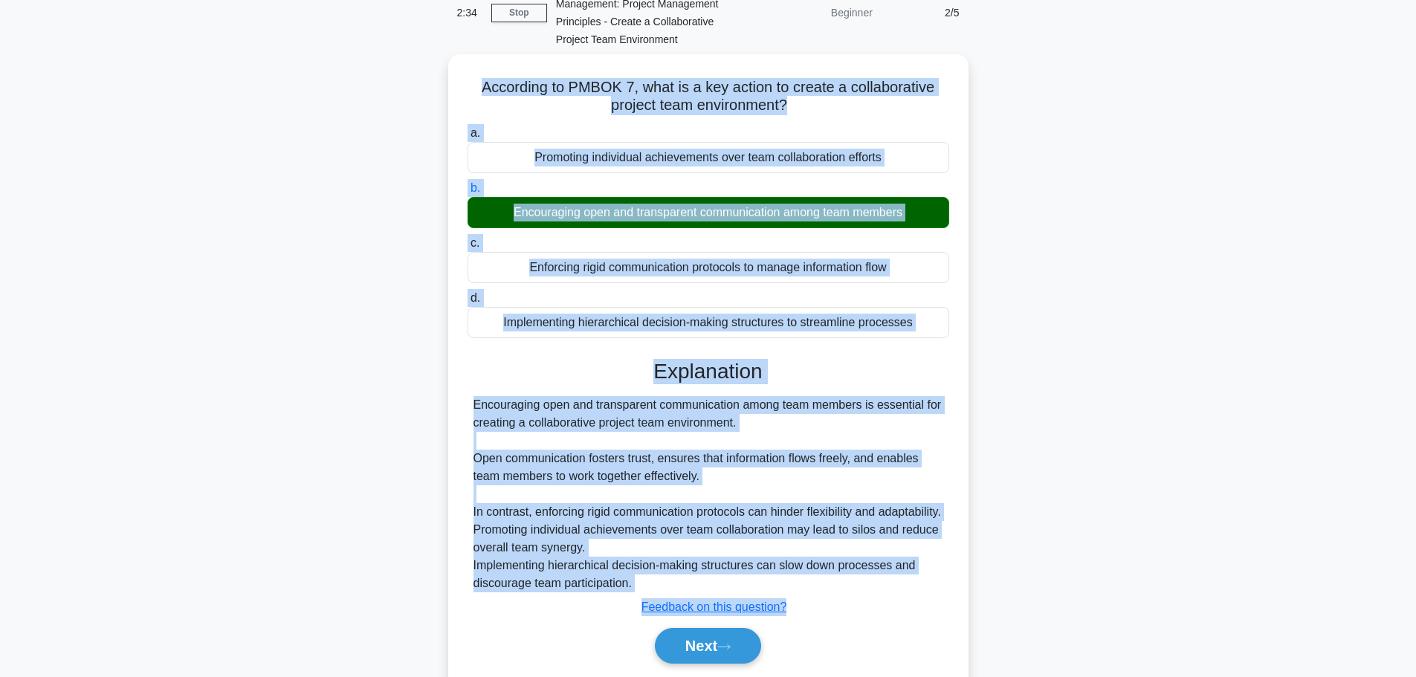
scroll to position [151, 0]
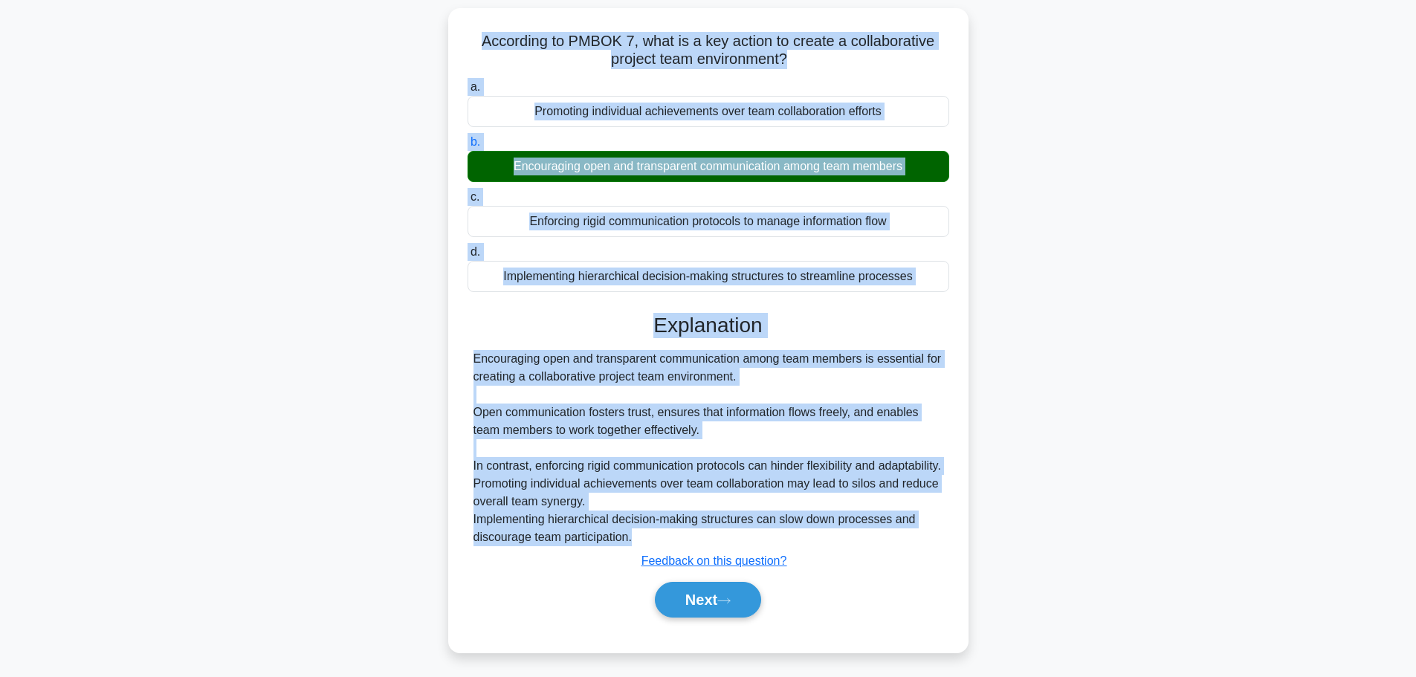
drag, startPoint x: 475, startPoint y: 163, endPoint x: 854, endPoint y: 533, distance: 530.0
click at [854, 533] on div "According to PMBOK 7, what is a key action to create a collaborative project te…" at bounding box center [708, 330] width 509 height 633
copy div "According to PMBOK 7, what is a key action to create a collaborative project te…"
drag, startPoint x: 738, startPoint y: 602, endPoint x: 976, endPoint y: 567, distance: 240.5
click at [738, 602] on button "Next" at bounding box center [708, 600] width 106 height 36
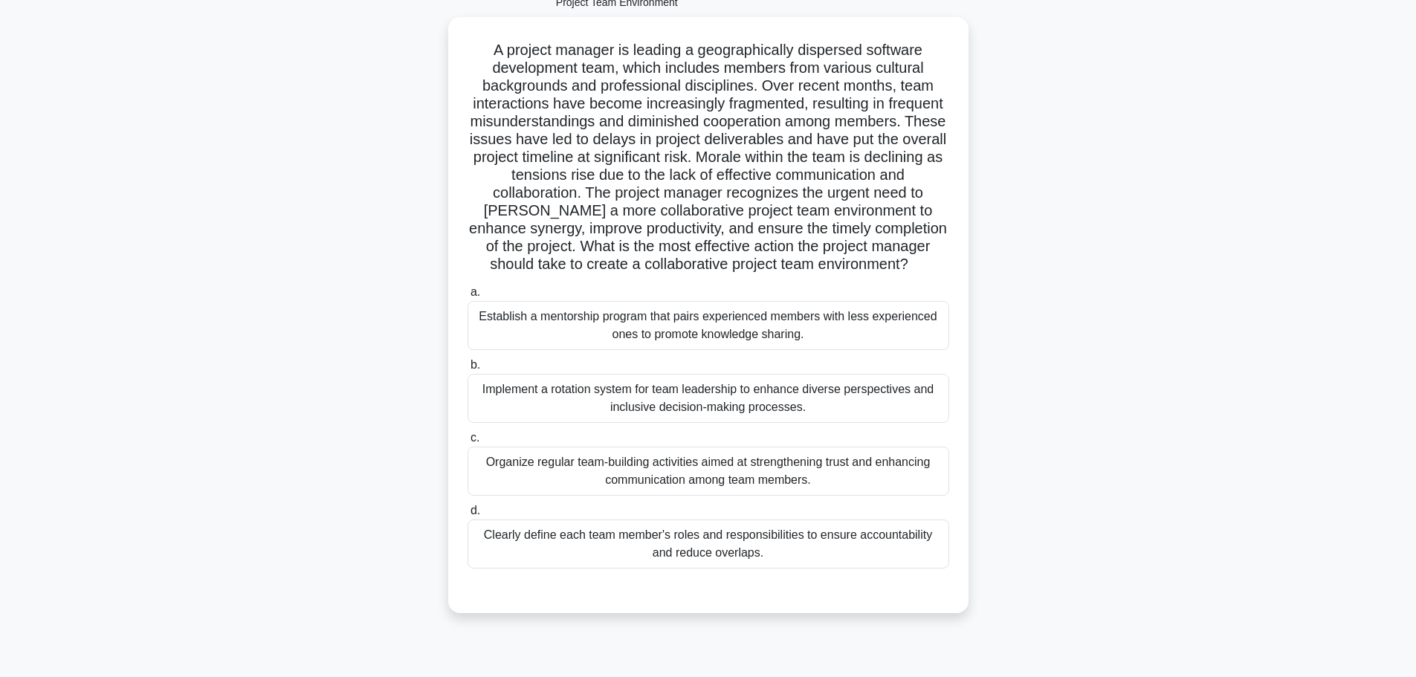
scroll to position [126, 0]
click at [771, 421] on div "Implement a rotation system for team leadership to enhance diverse perspectives…" at bounding box center [709, 396] width 482 height 49
click at [468, 368] on input "b. Implement a rotation system for team leadership to enhance diverse perspecti…" at bounding box center [468, 363] width 0 height 10
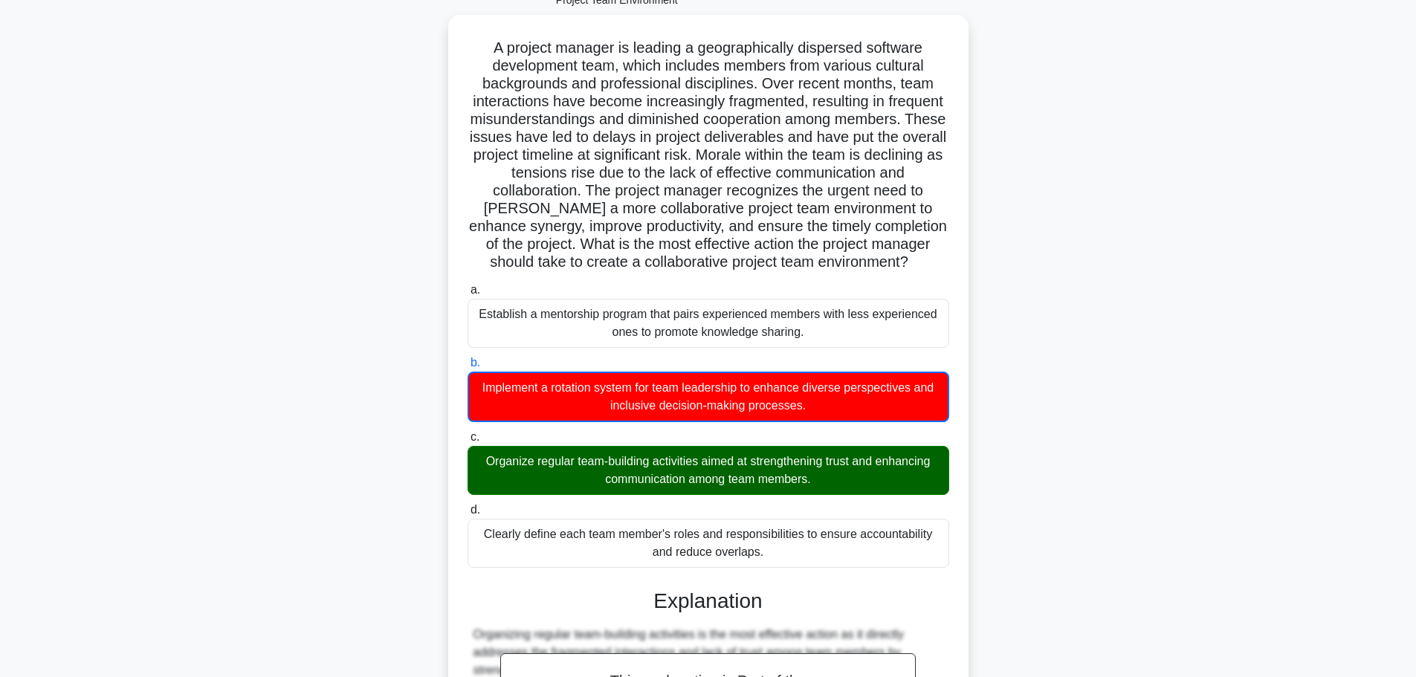
click at [772, 493] on div "Organize regular team-building activities aimed at strengthening trust and enha…" at bounding box center [709, 470] width 482 height 49
click at [468, 442] on input "c. Organize regular team-building activities aimed at strengthening trust and e…" at bounding box center [468, 438] width 0 height 10
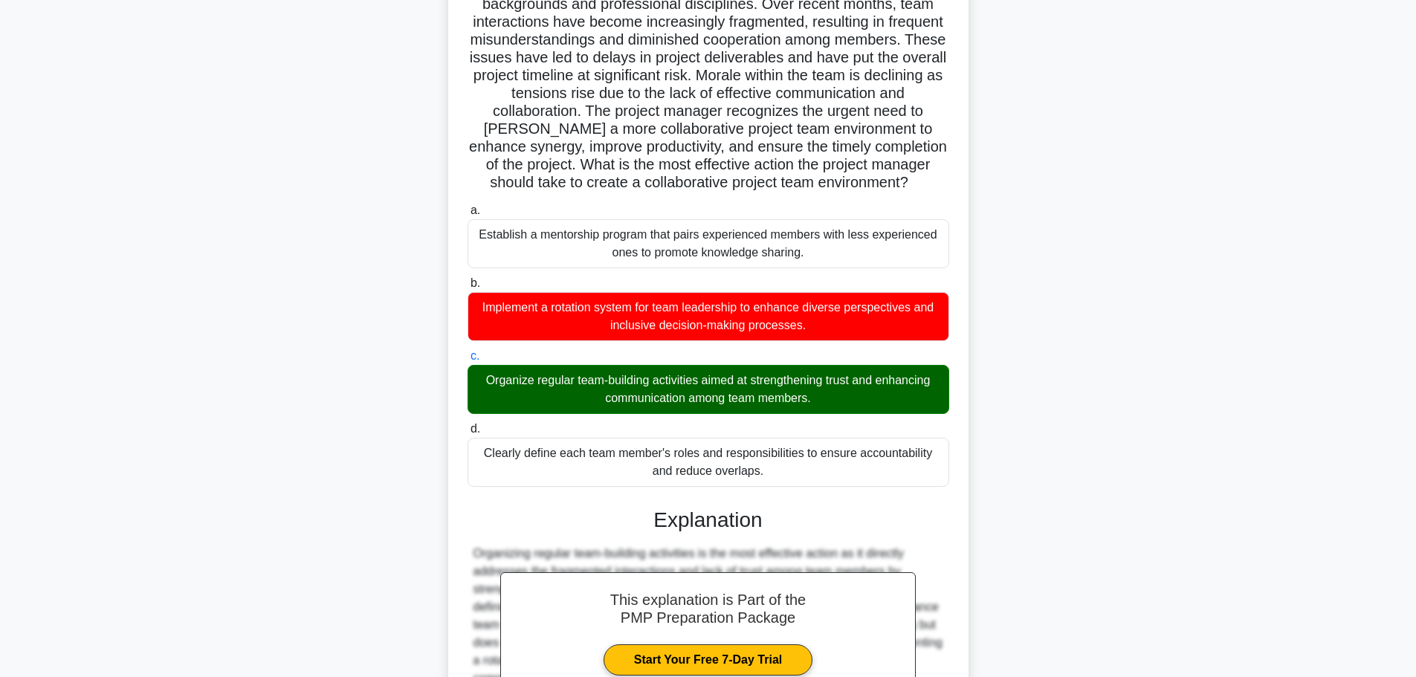
scroll to position [401, 0]
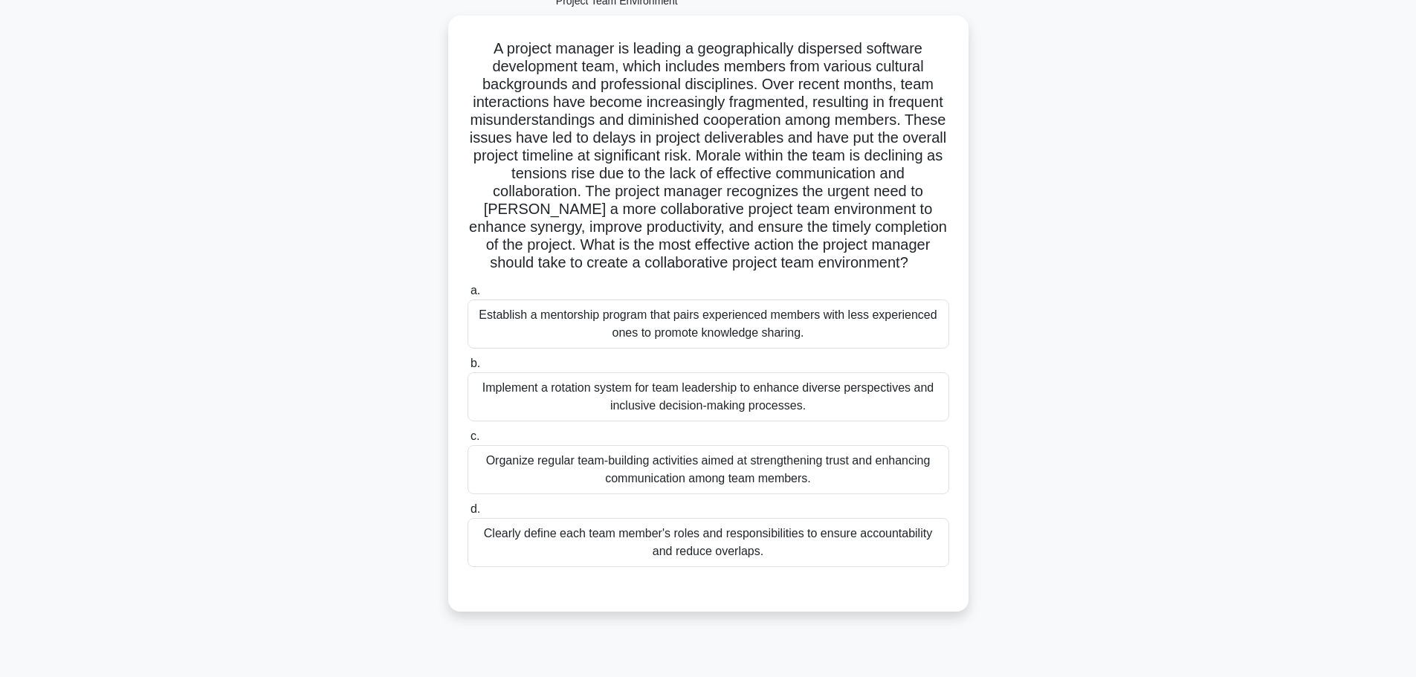
scroll to position [126, 0]
click at [712, 492] on div "Organize regular team-building activities aimed at strengthening trust and enha…" at bounding box center [709, 469] width 482 height 49
click at [468, 441] on input "c. Organize regular team-building activities aimed at strengthening trust and e…" at bounding box center [468, 436] width 0 height 10
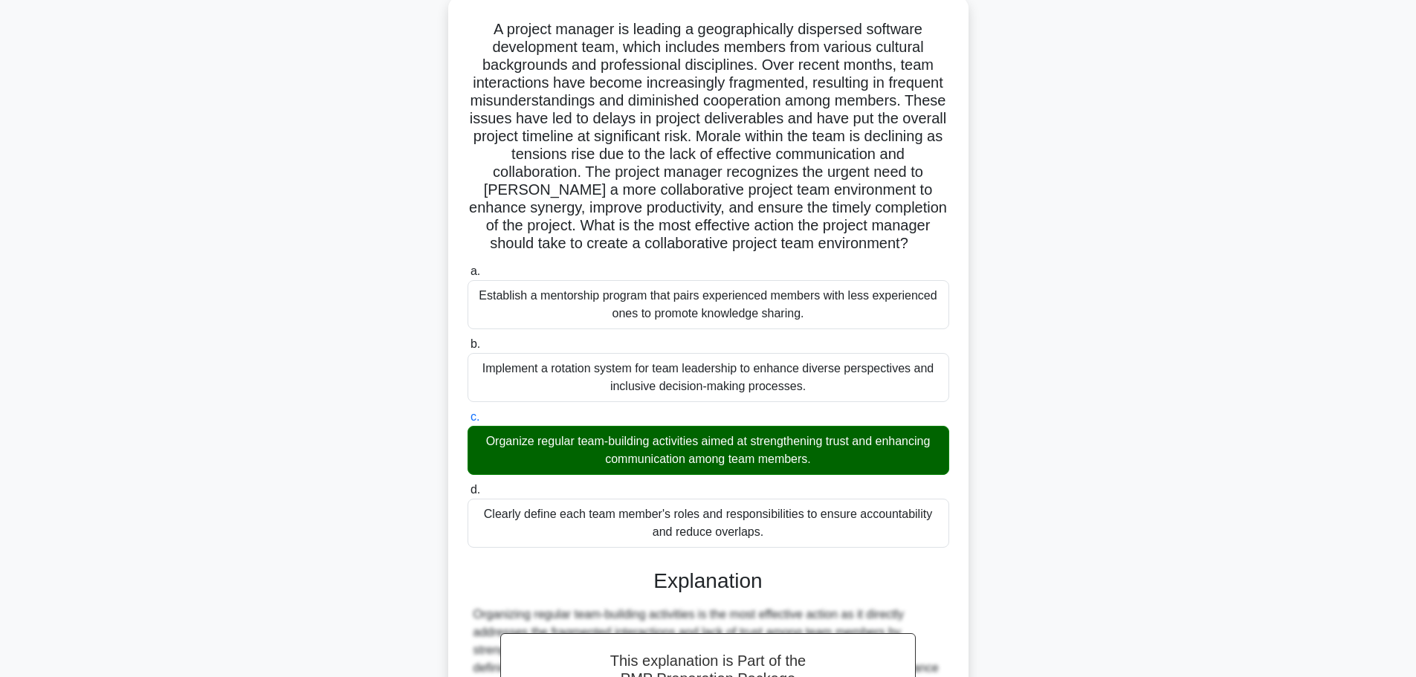
scroll to position [170, 0]
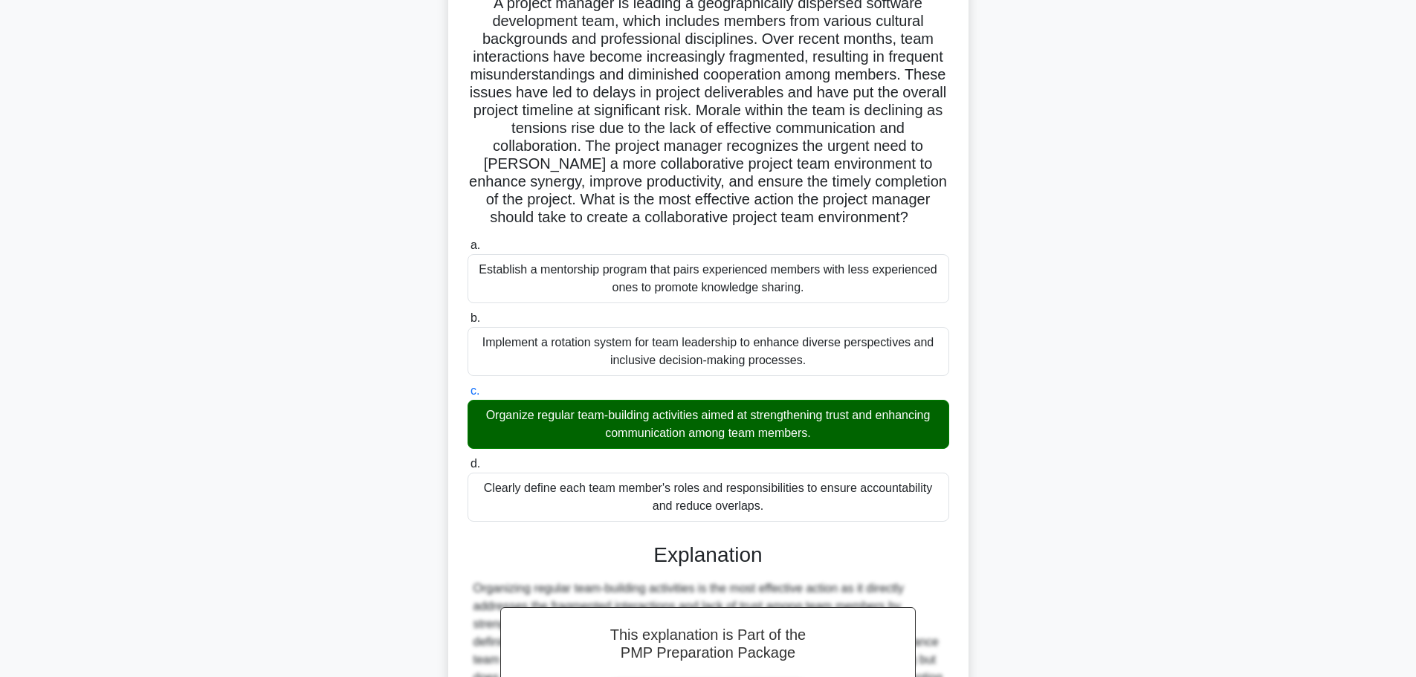
drag, startPoint x: 485, startPoint y: 138, endPoint x: 863, endPoint y: 538, distance: 550.7
click at [863, 538] on div "A project manager is leading a geographically dispersed software development te…" at bounding box center [708, 417] width 509 height 883
copy div "A project manager is leading a geographically dispersed software development te…"
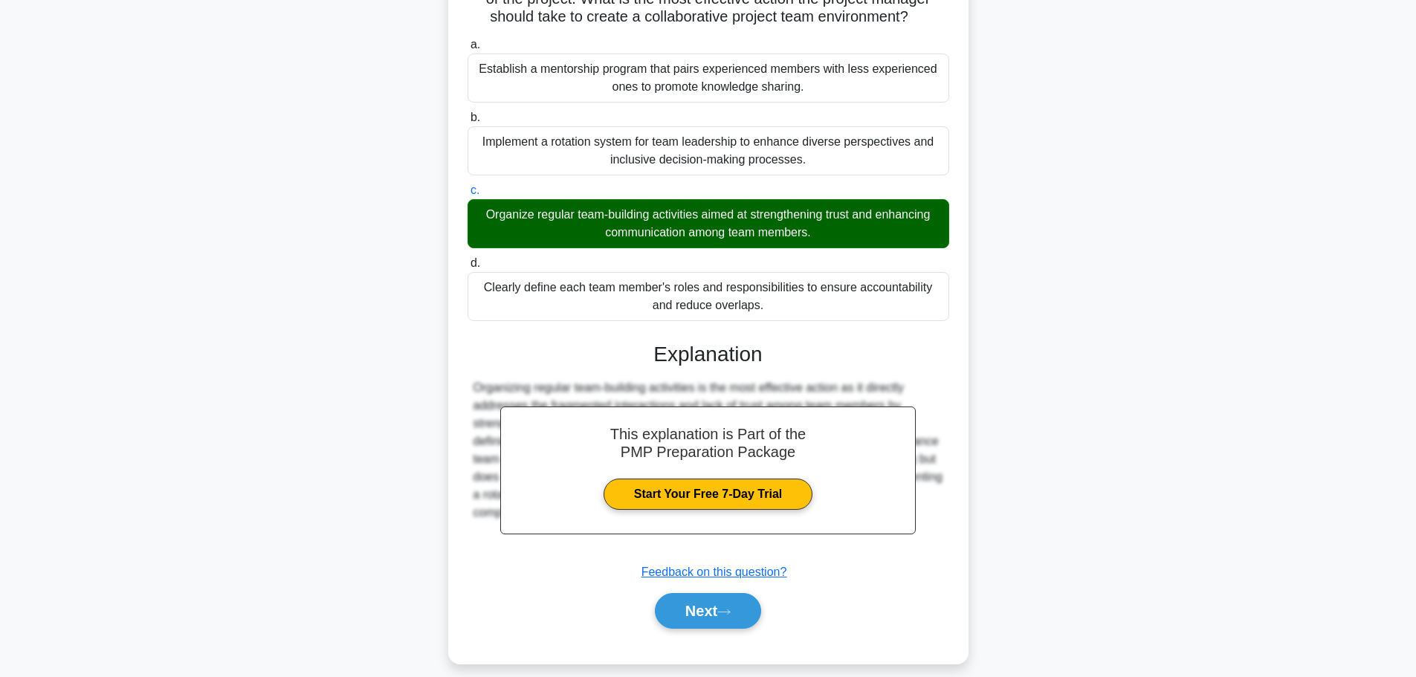
scroll to position [401, 0]
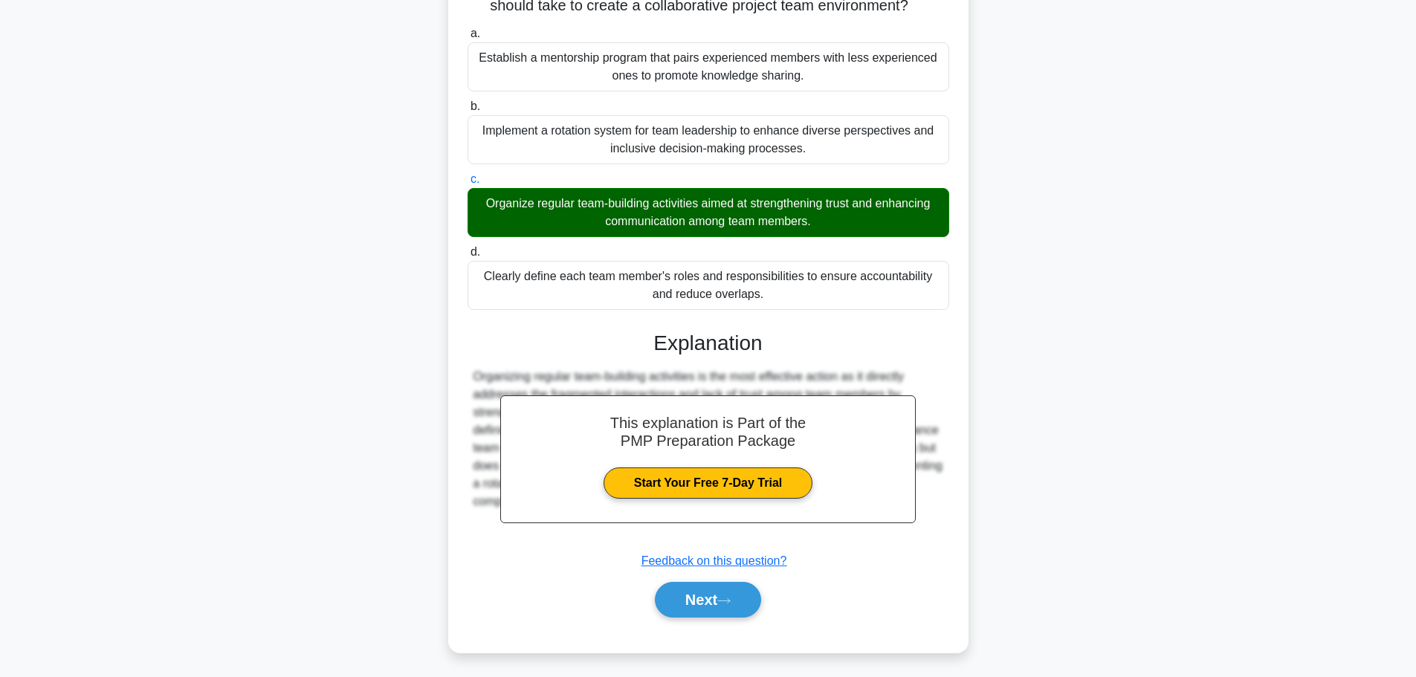
drag, startPoint x: 1028, startPoint y: 460, endPoint x: 990, endPoint y: 475, distance: 40.3
click at [1028, 460] on div "A project manager is leading a geographically dispersed software development te…" at bounding box center [708, 214] width 981 height 912
click at [692, 601] on button "Next" at bounding box center [708, 600] width 106 height 36
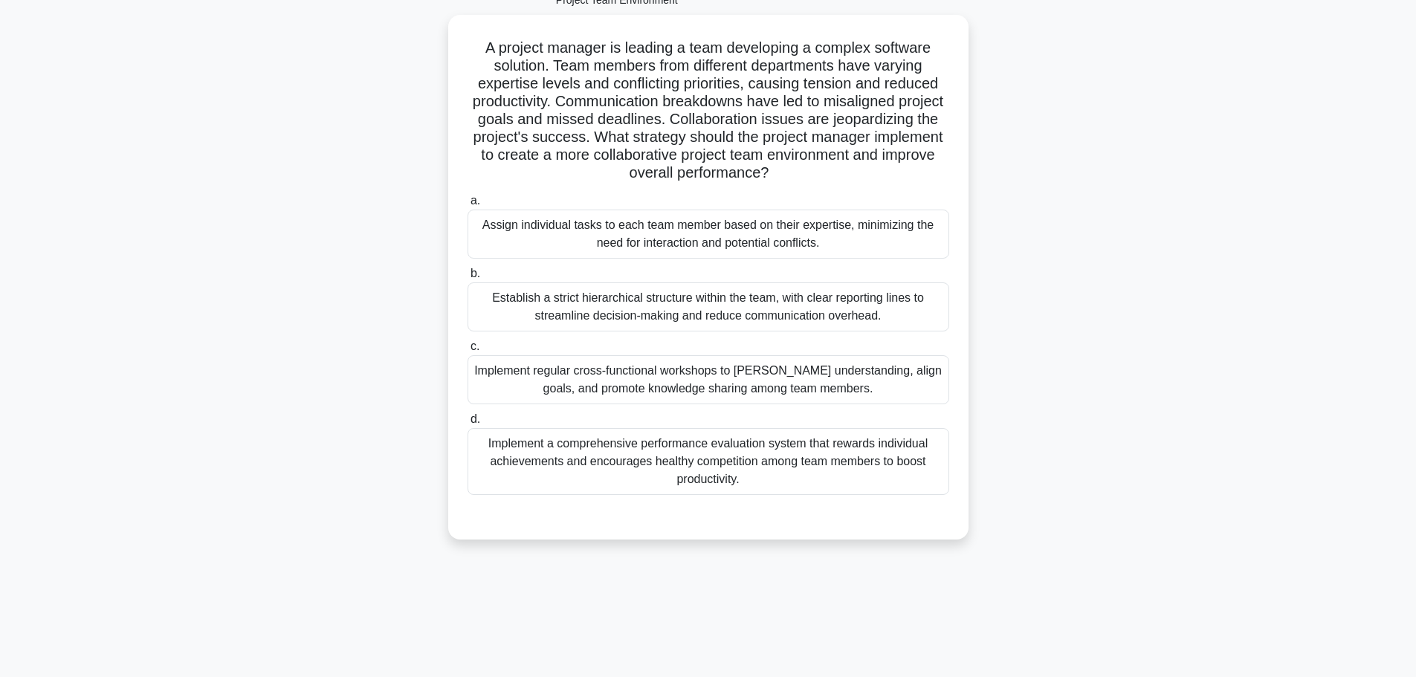
scroll to position [126, 0]
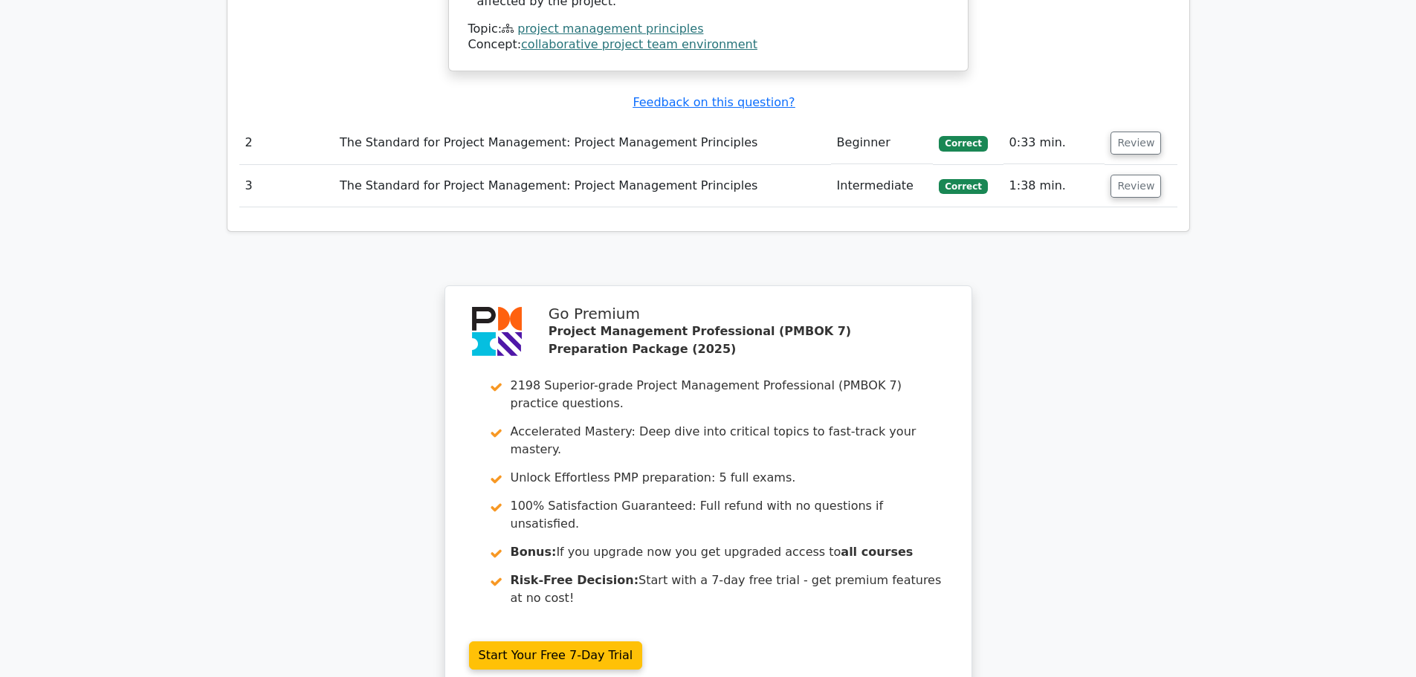
scroll to position [1710, 0]
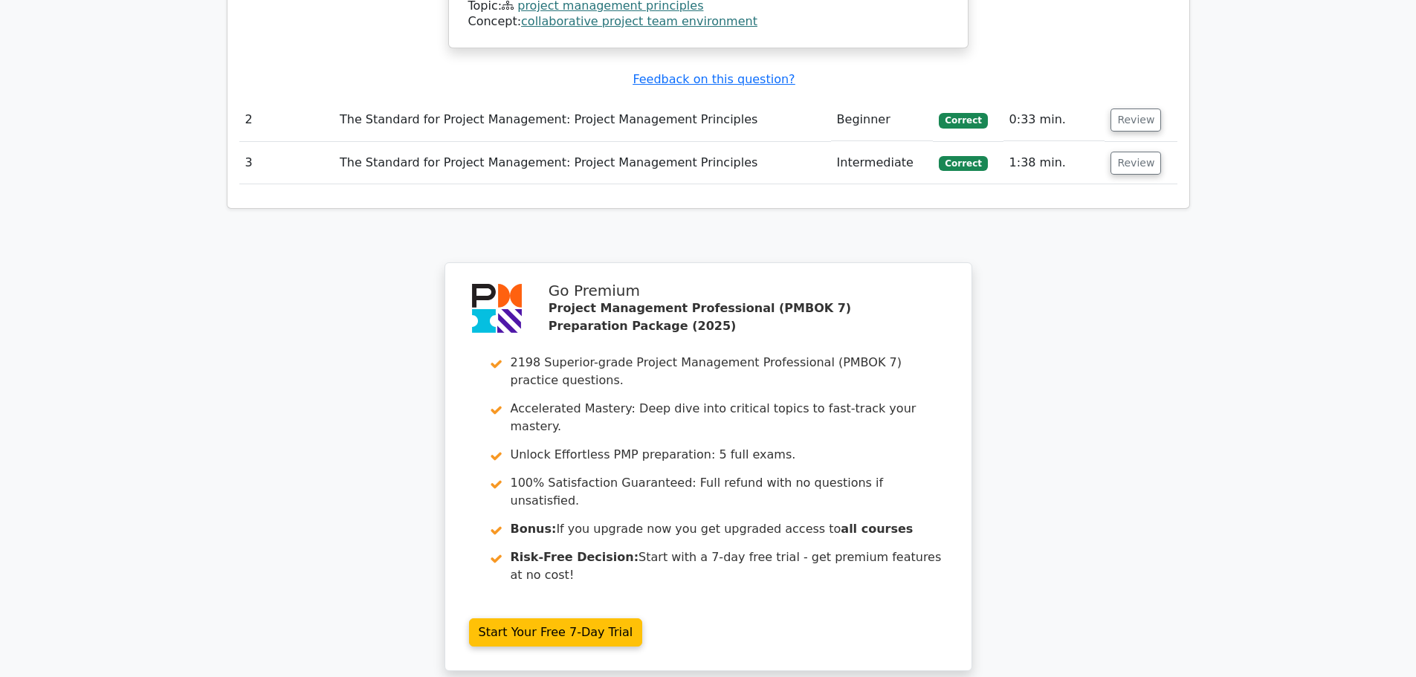
click at [1143, 152] on button "Review" at bounding box center [1136, 163] width 51 height 23
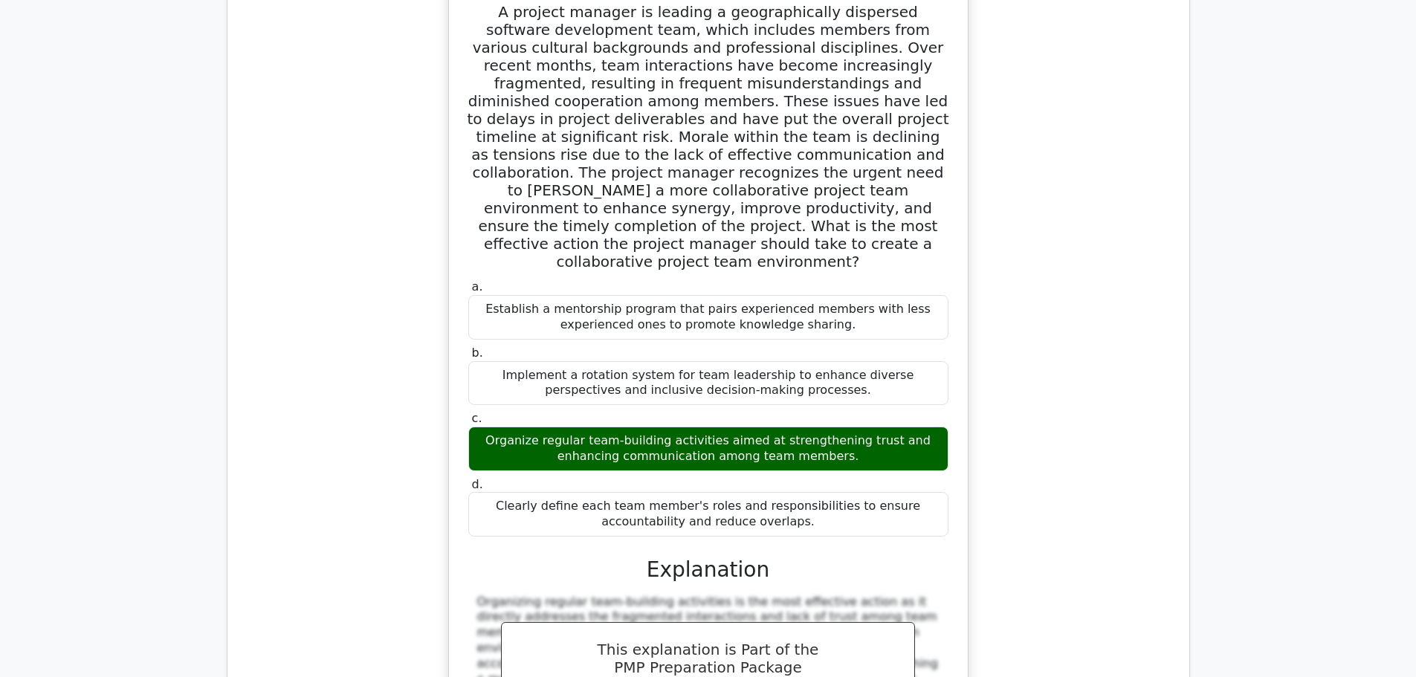
scroll to position [1933, 0]
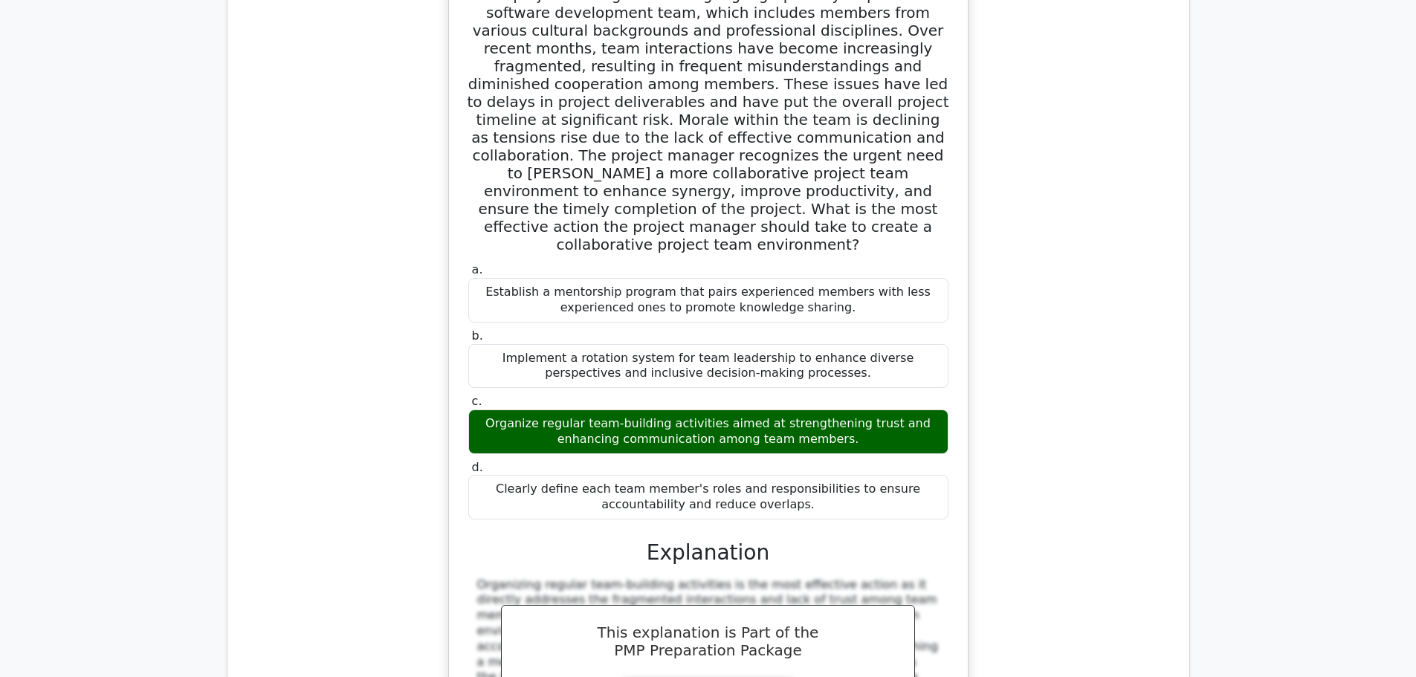
click at [871, 410] on div "Organize regular team-building activities aimed at strengthening trust and enha…" at bounding box center [708, 432] width 480 height 45
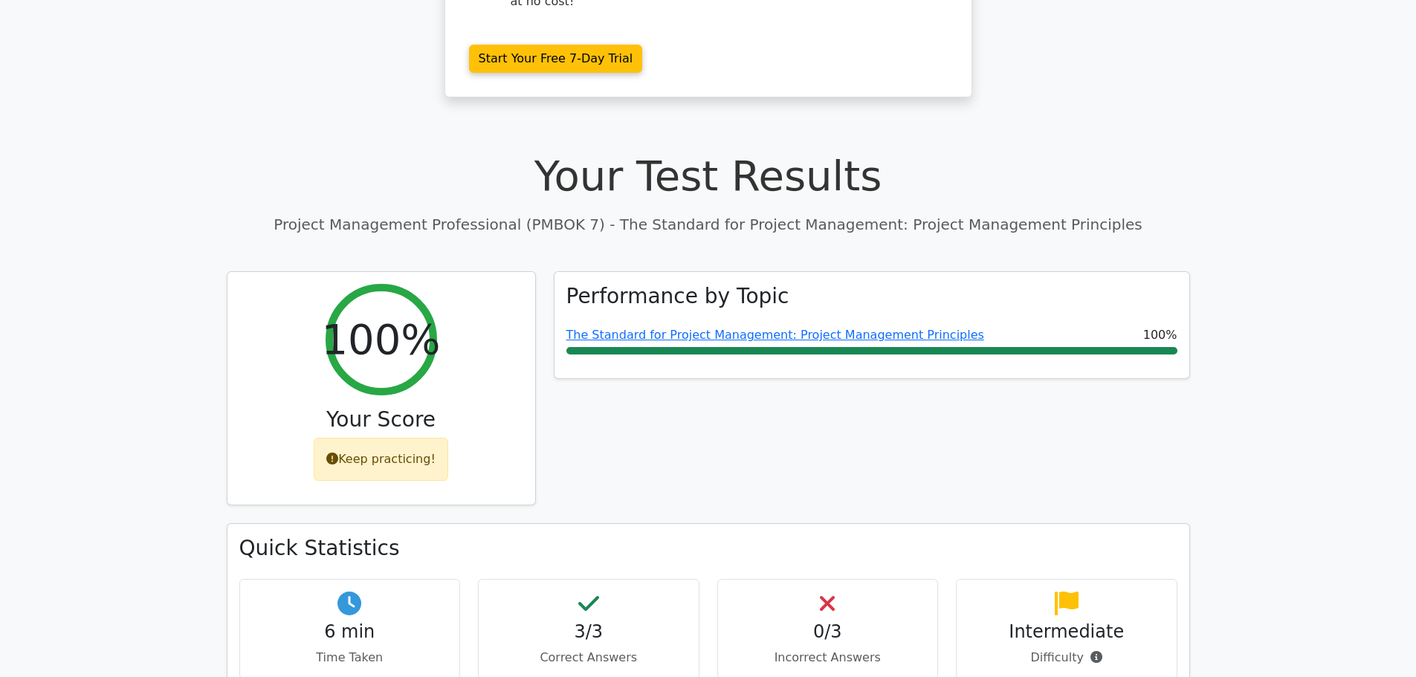
scroll to position [0, 0]
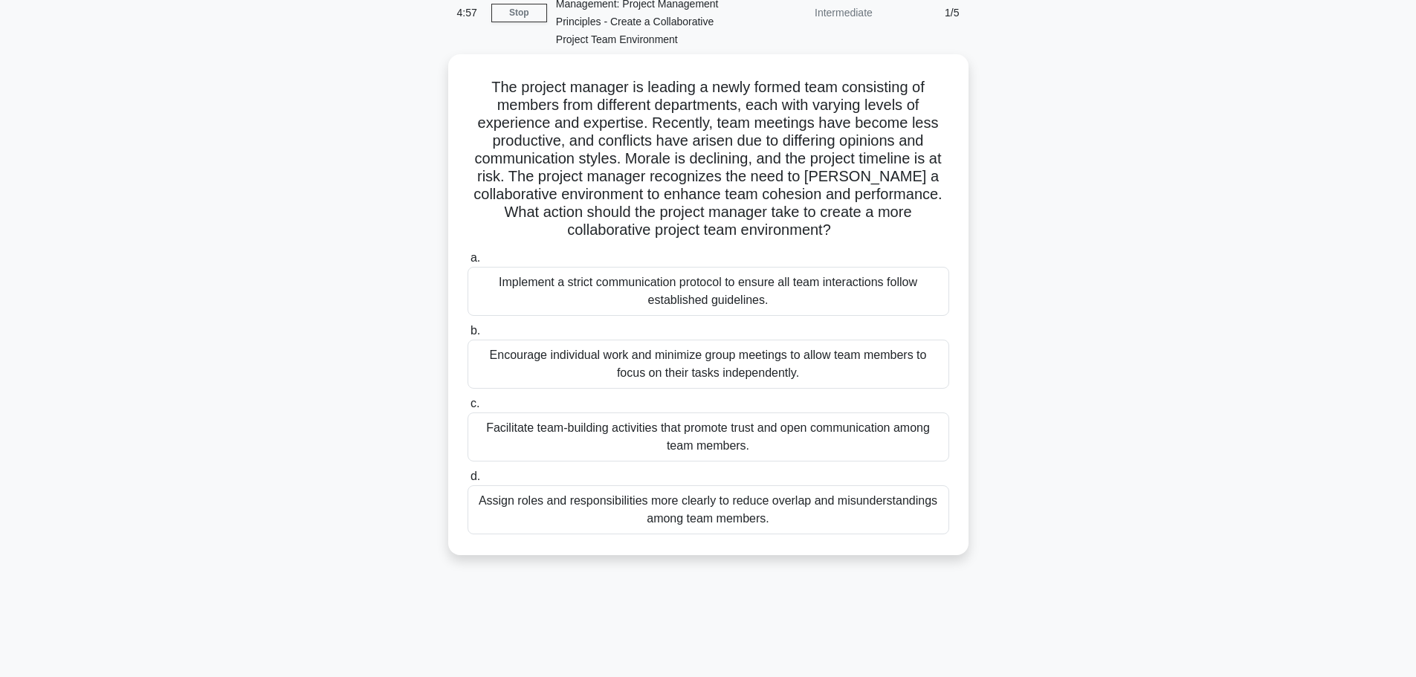
scroll to position [126, 0]
